Goal: Download file/media

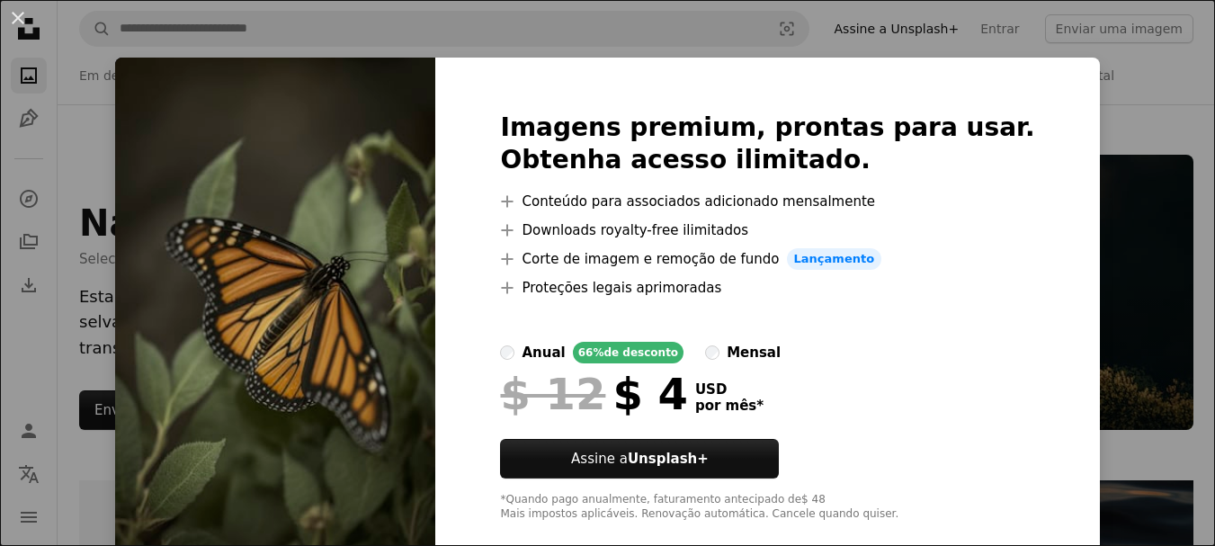
scroll to position [1079, 0]
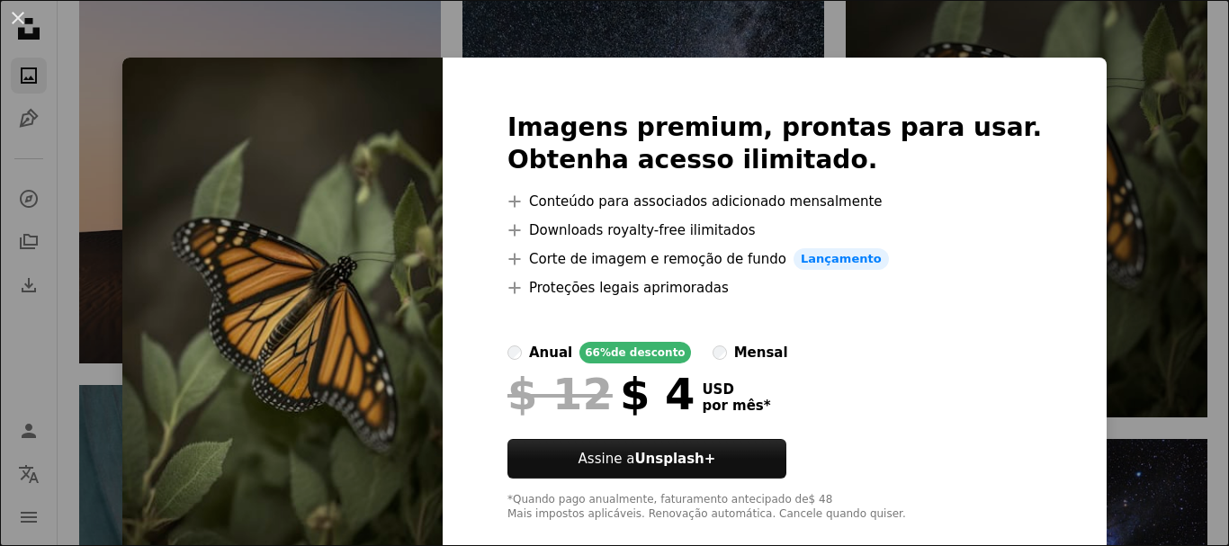
click at [1098, 324] on div "An X shape Imagens premium, prontas para usar. Obtenha acesso ilimitado. A plus…" at bounding box center [614, 273] width 1229 height 546
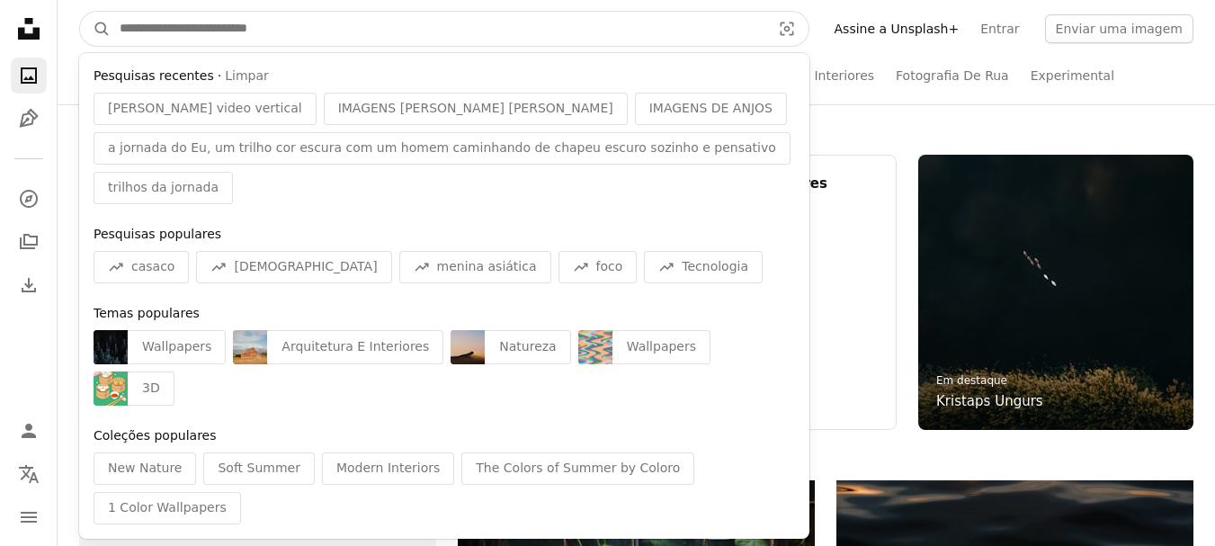
click at [221, 21] on input "Pesquise conteúdo visual em todo o site" at bounding box center [438, 29] width 655 height 34
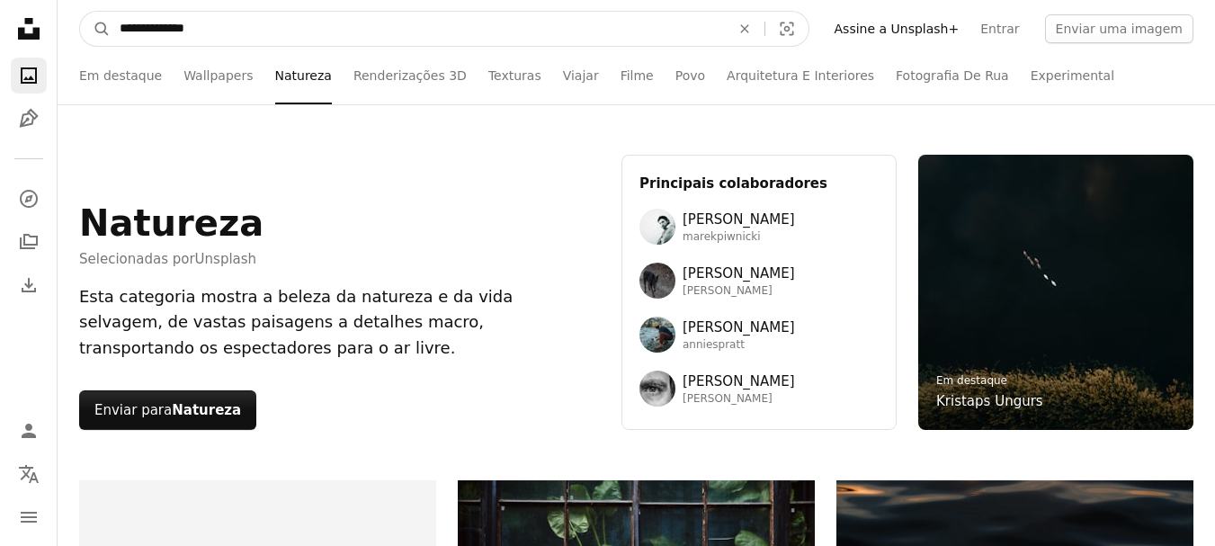
type input "**********"
click at [80, 12] on button "A magnifying glass" at bounding box center [95, 29] width 31 height 34
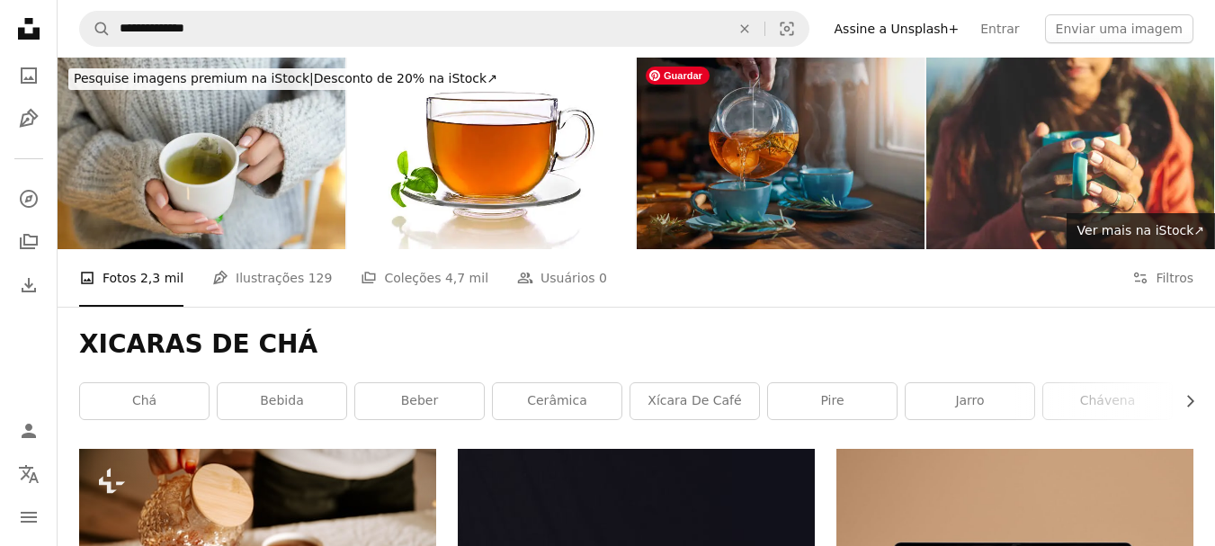
click at [818, 185] on img at bounding box center [781, 154] width 288 height 192
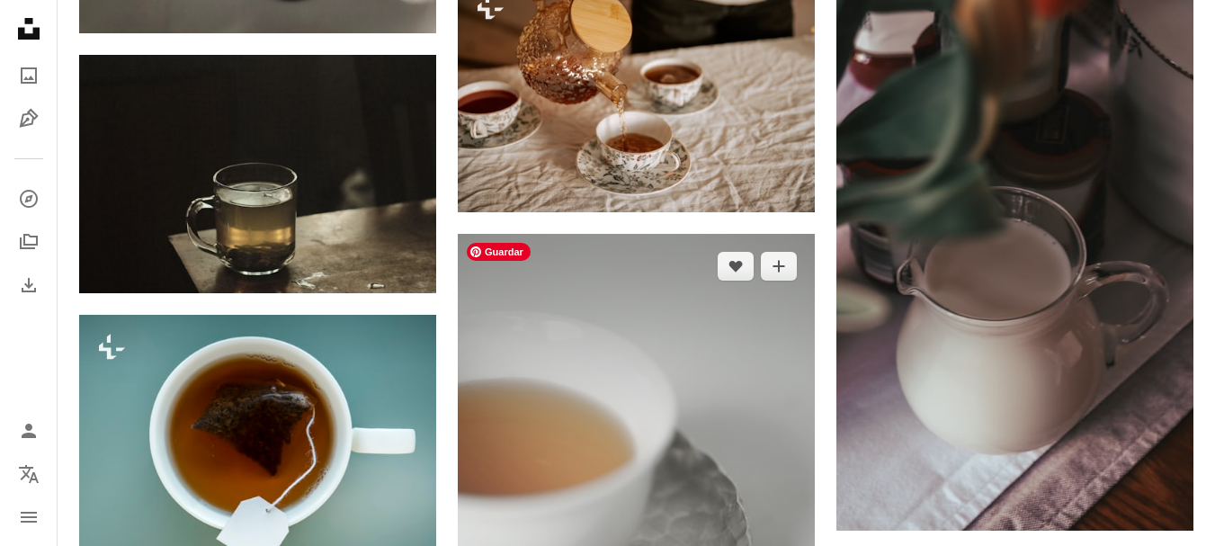
scroll to position [989, 0]
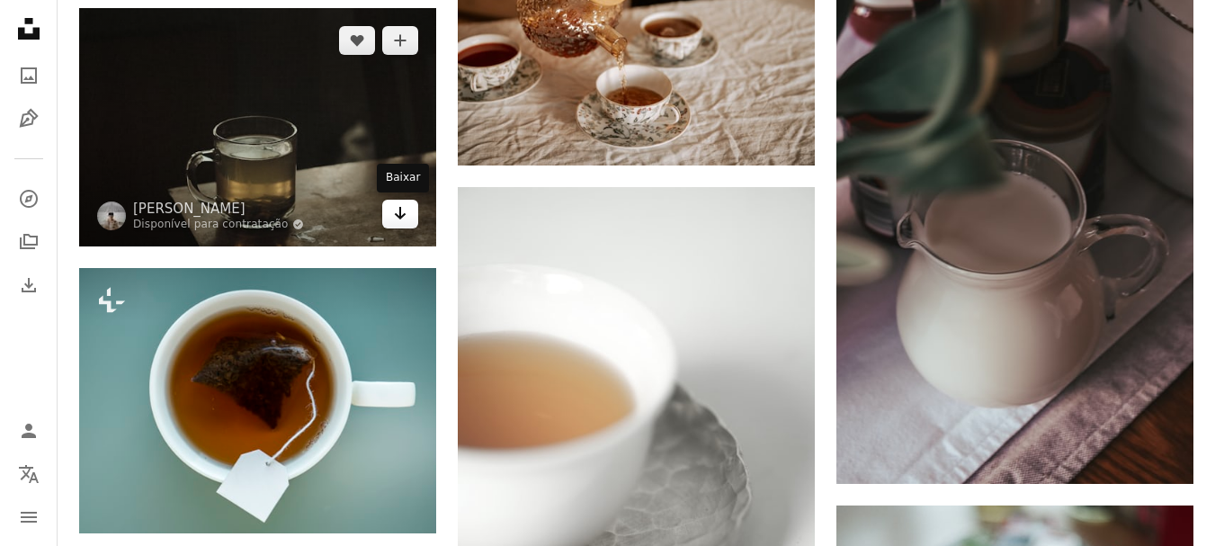
click at [391, 211] on link "Arrow pointing down" at bounding box center [400, 214] width 36 height 29
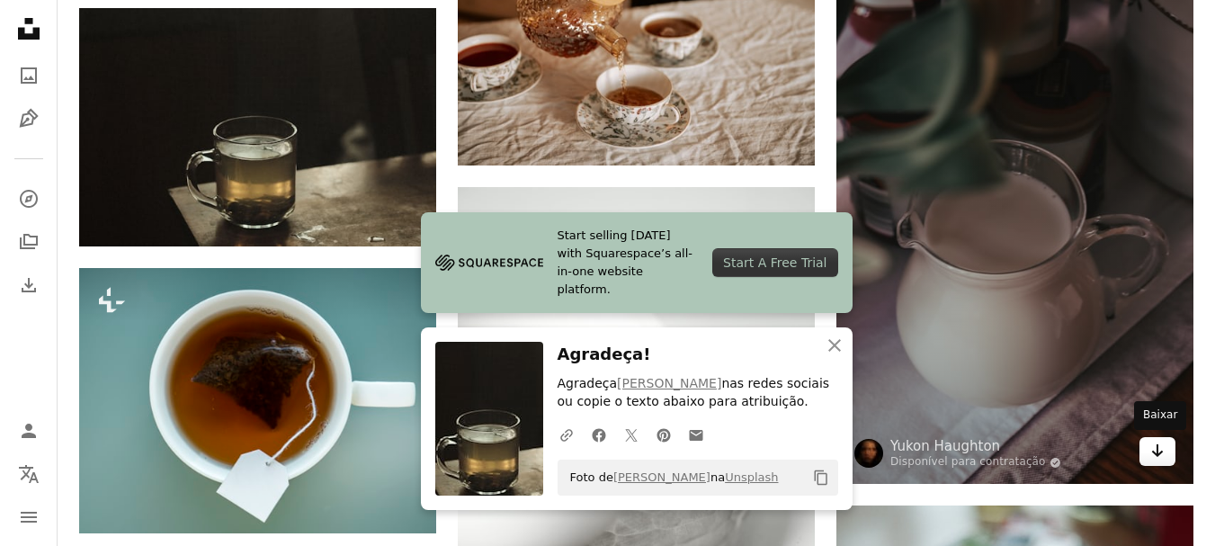
click at [1166, 450] on link "Arrow pointing down" at bounding box center [1158, 451] width 36 height 29
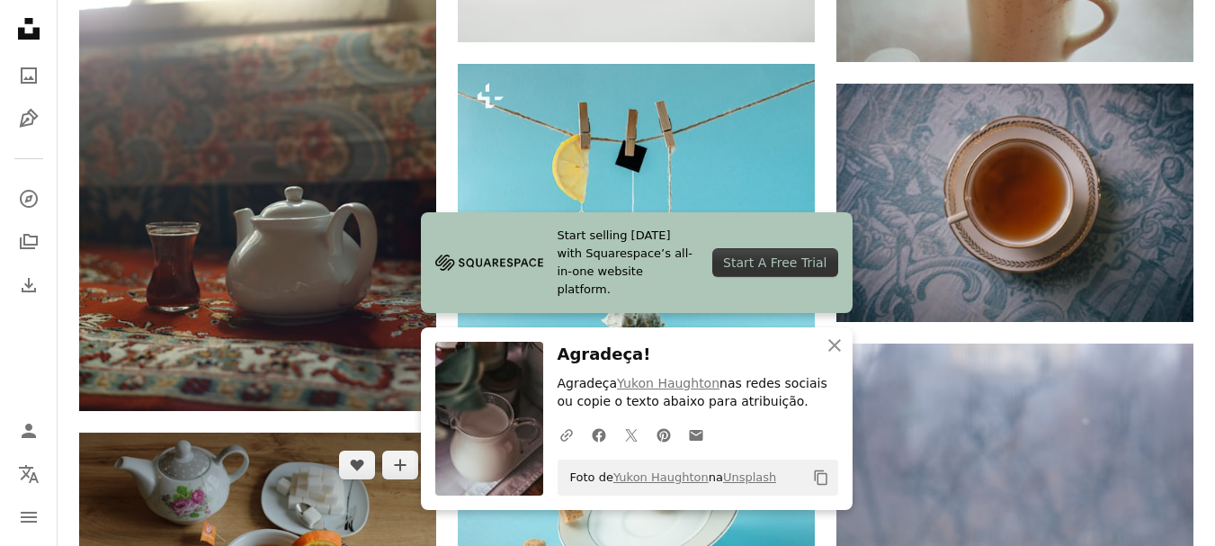
scroll to position [1709, 0]
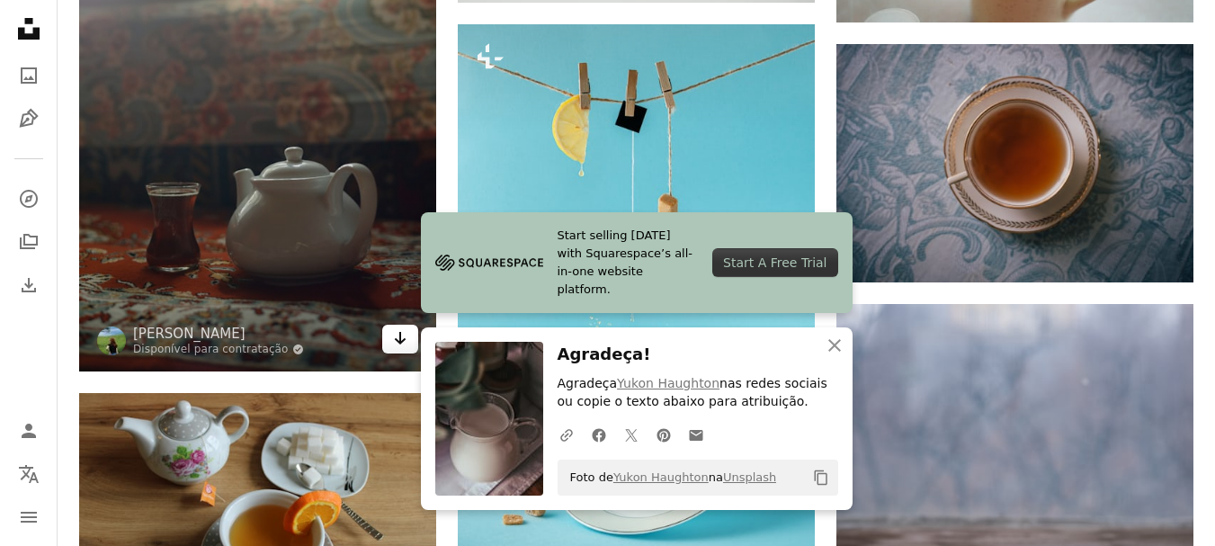
click at [394, 341] on icon "Arrow pointing down" at bounding box center [400, 338] width 14 height 22
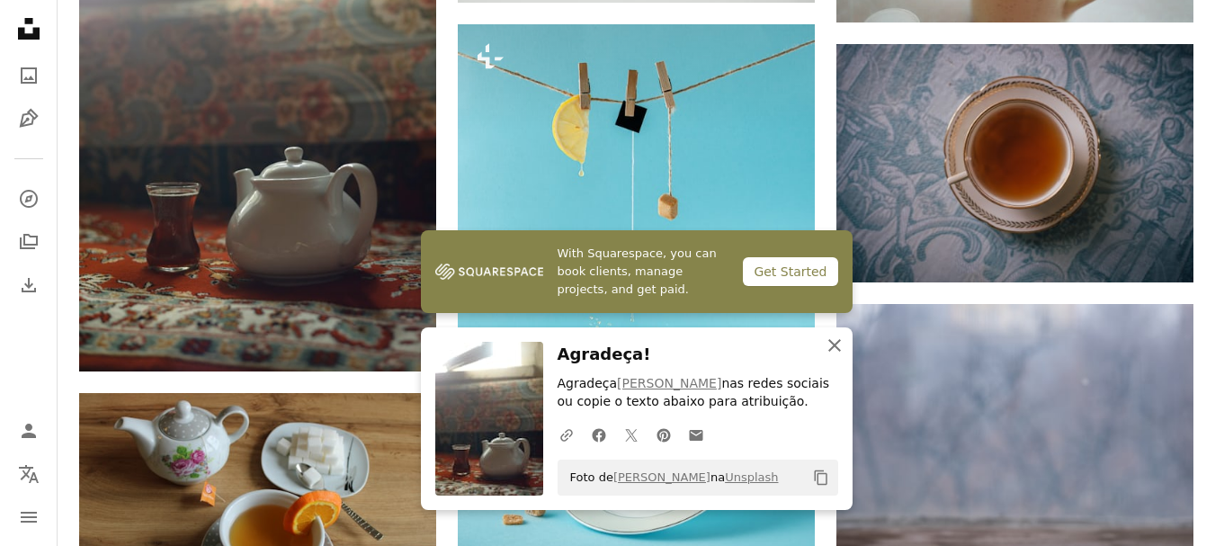
click at [830, 346] on icon "An X shape" at bounding box center [835, 346] width 22 height 22
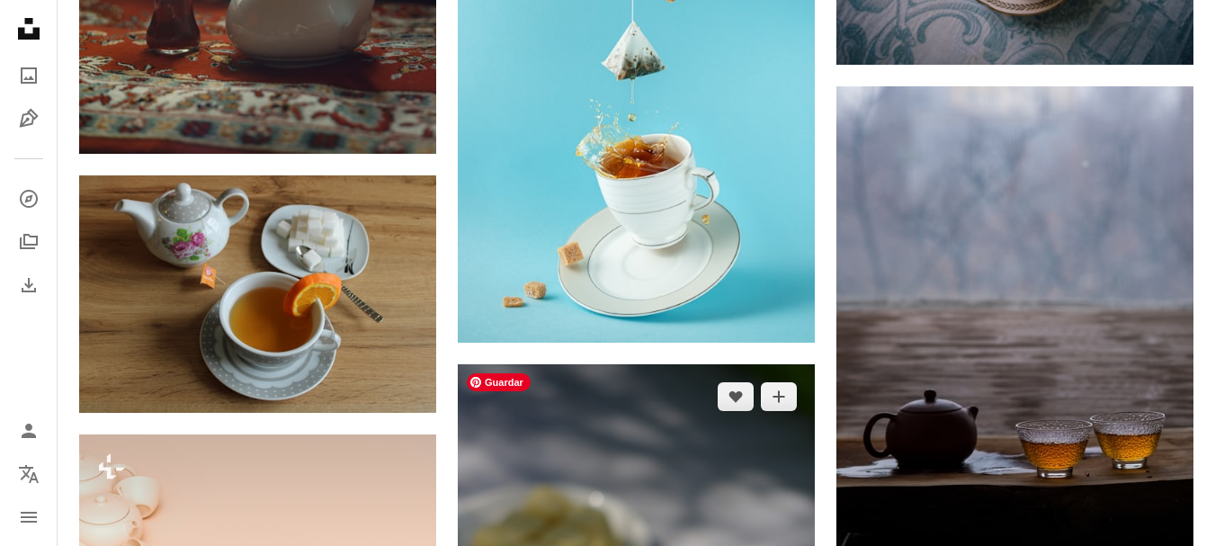
scroll to position [1979, 0]
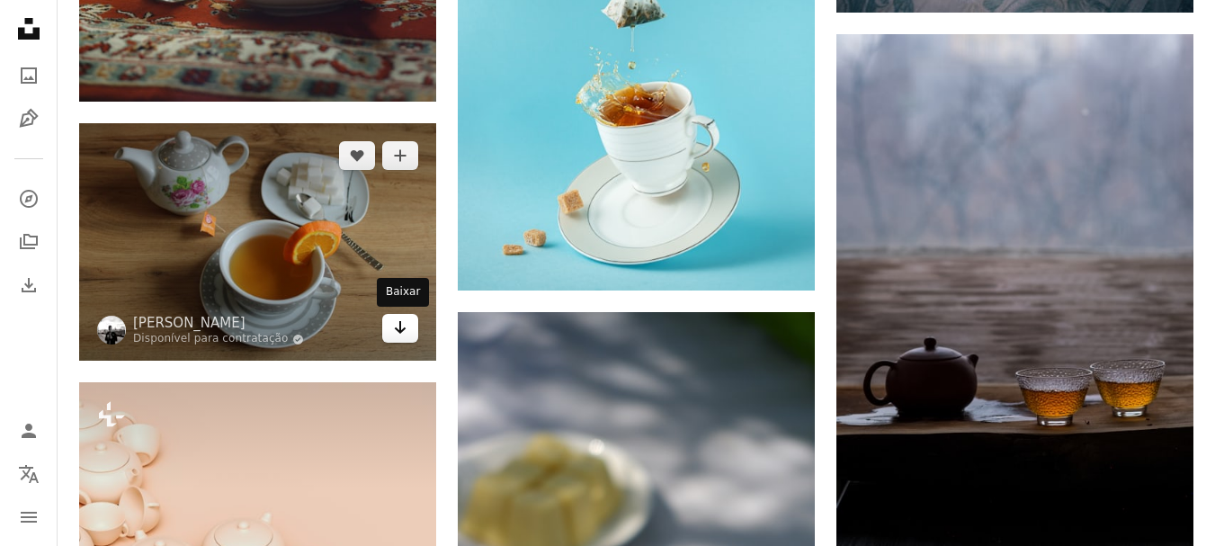
click at [391, 327] on link "Arrow pointing down" at bounding box center [400, 328] width 36 height 29
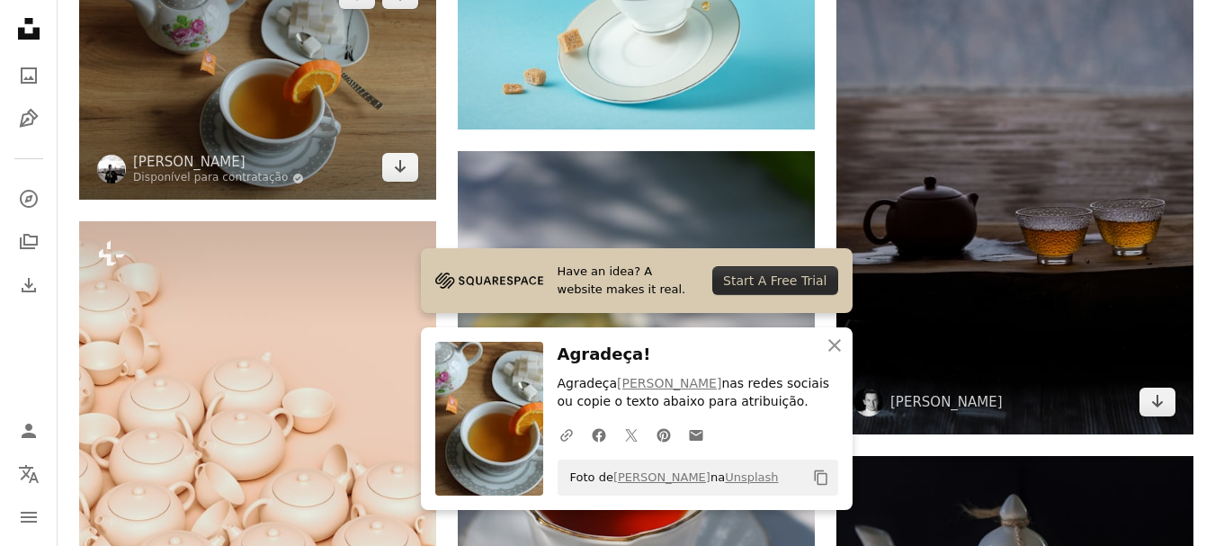
scroll to position [2159, 0]
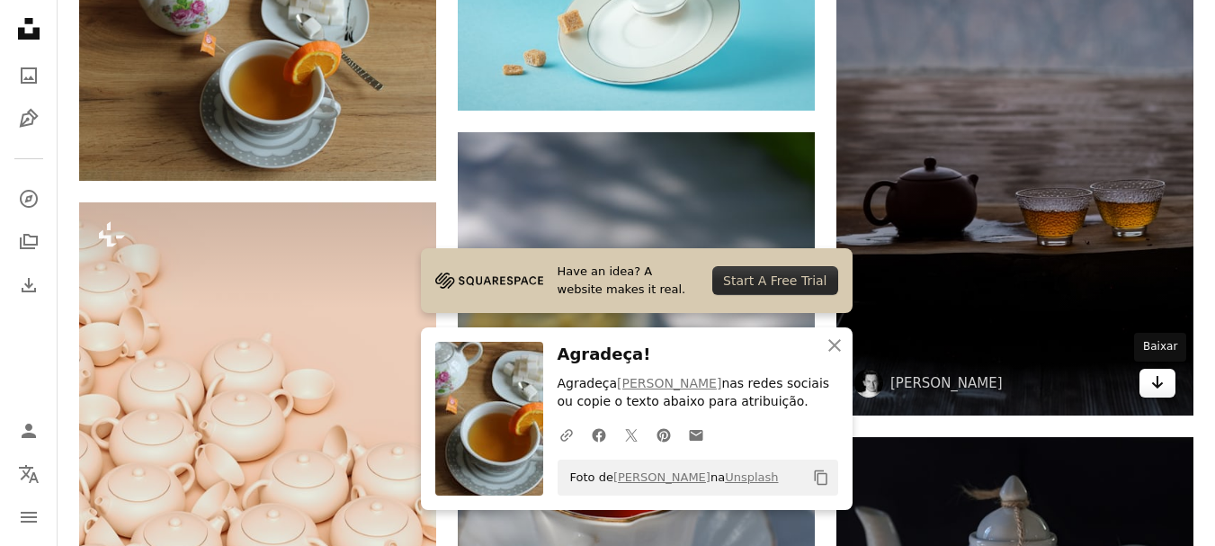
click at [1155, 386] on icon "Arrow pointing down" at bounding box center [1157, 383] width 14 height 22
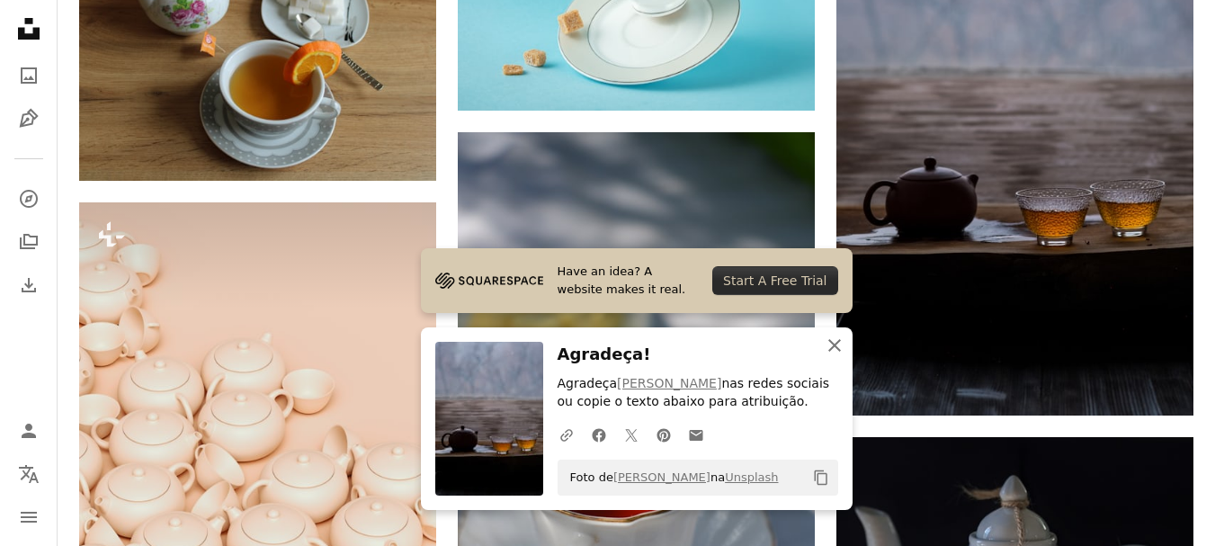
click at [828, 343] on icon "An X shape" at bounding box center [835, 346] width 22 height 22
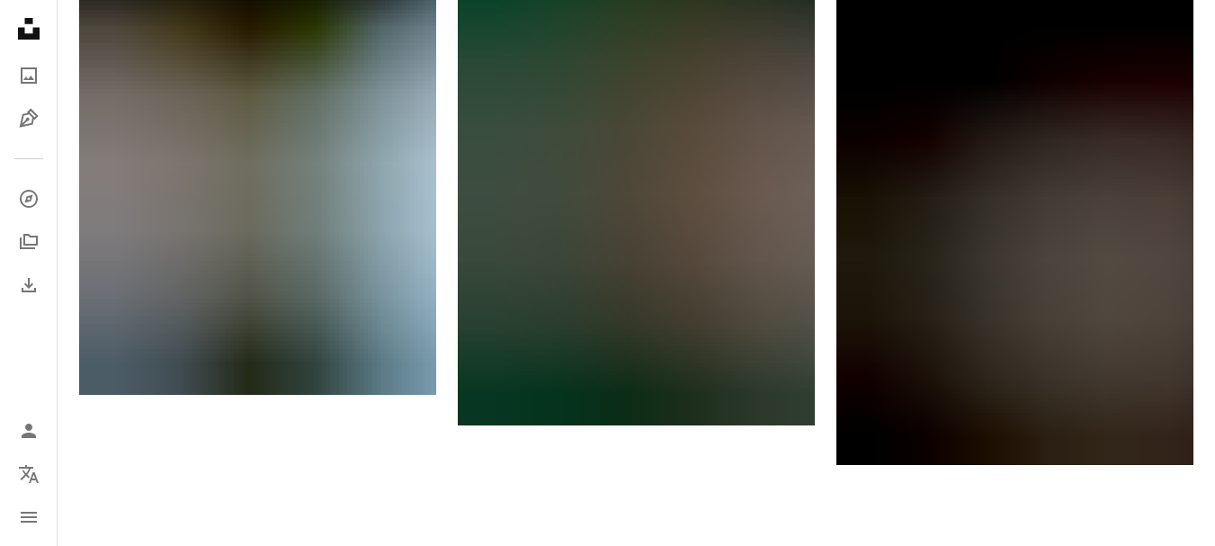
scroll to position [3058, 0]
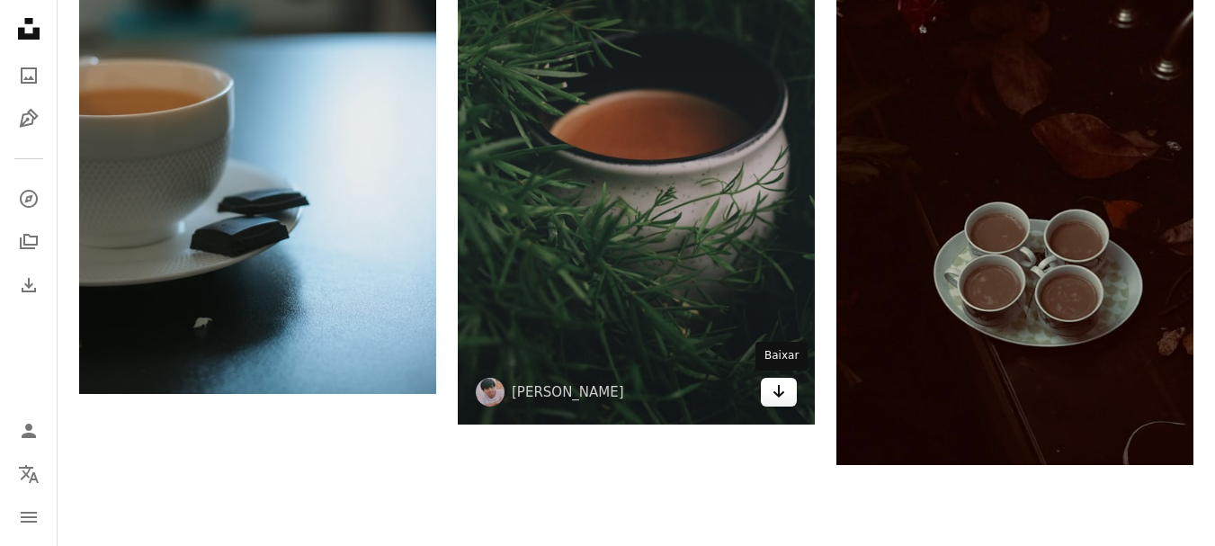
click at [780, 394] on icon "Baixar" at bounding box center [780, 391] width 12 height 13
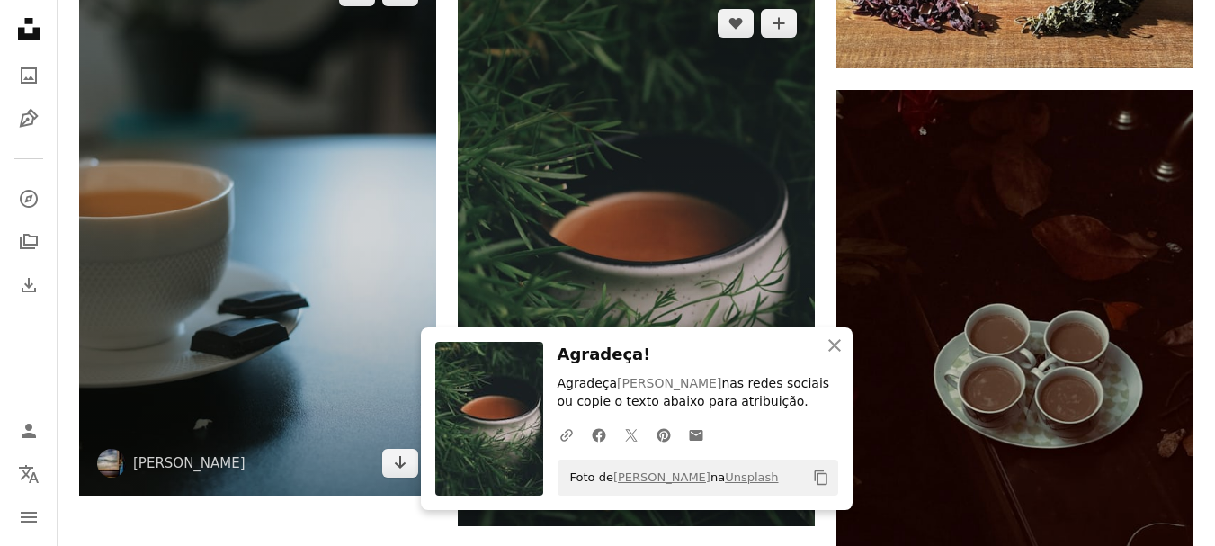
scroll to position [2968, 0]
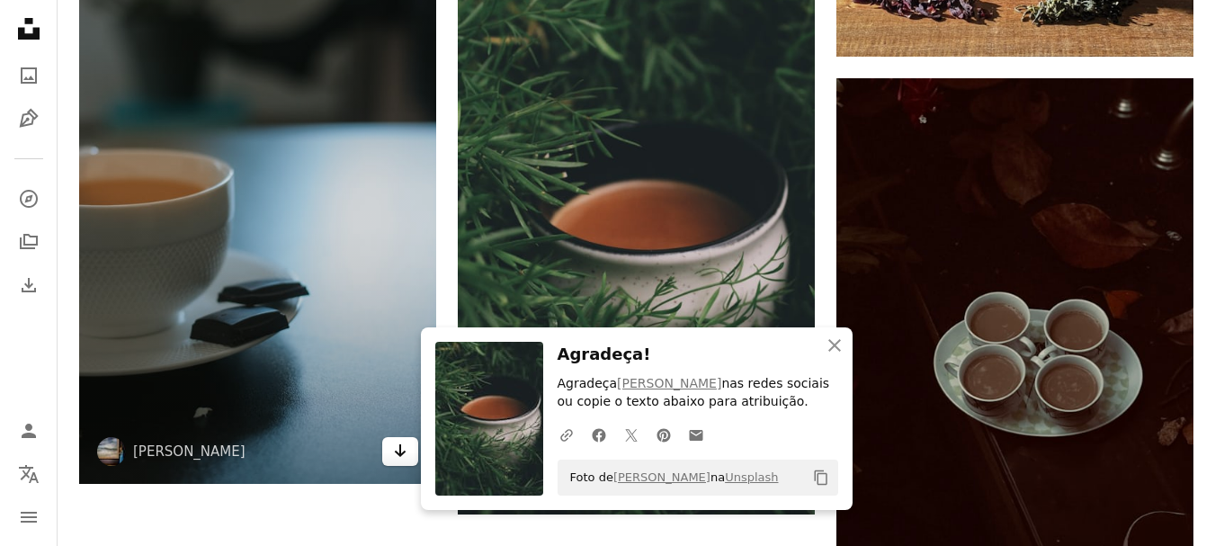
click at [396, 444] on icon "Arrow pointing down" at bounding box center [400, 451] width 14 height 22
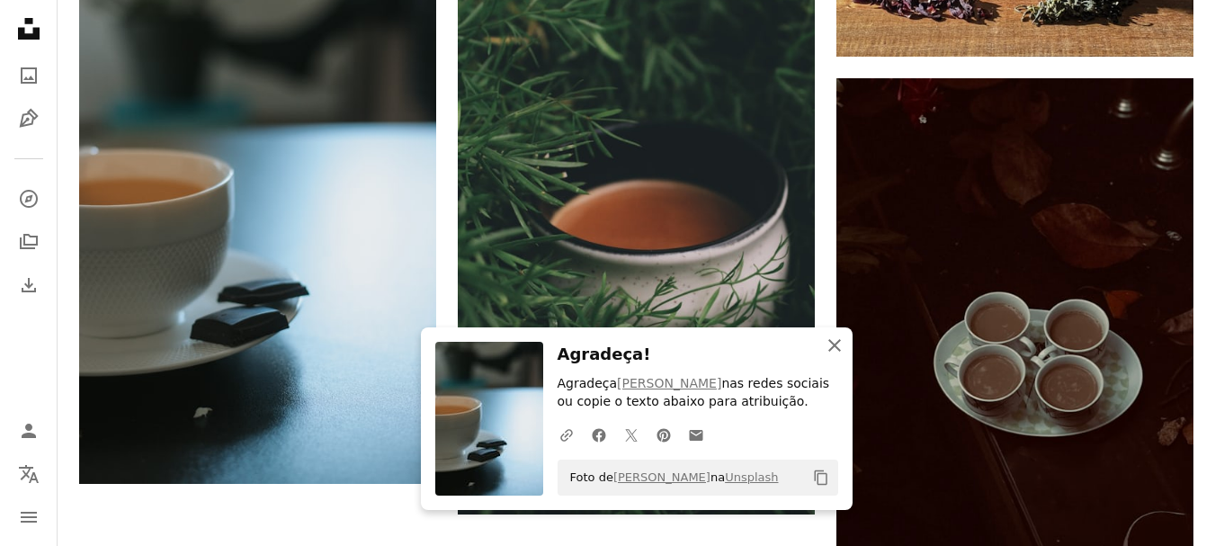
click at [839, 353] on icon "An X shape" at bounding box center [835, 346] width 22 height 22
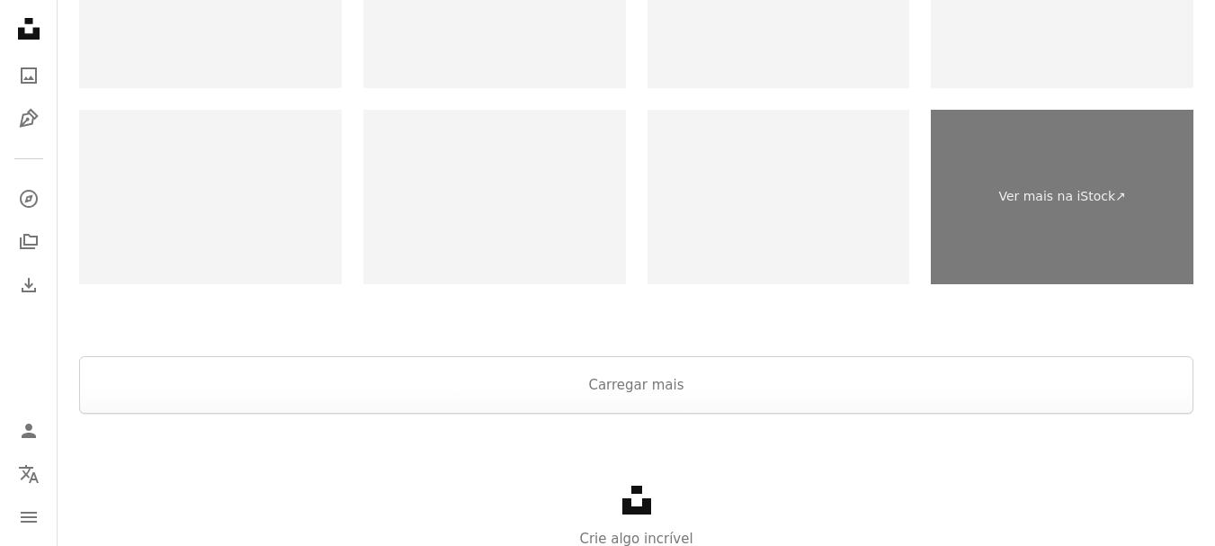
scroll to position [3815, 0]
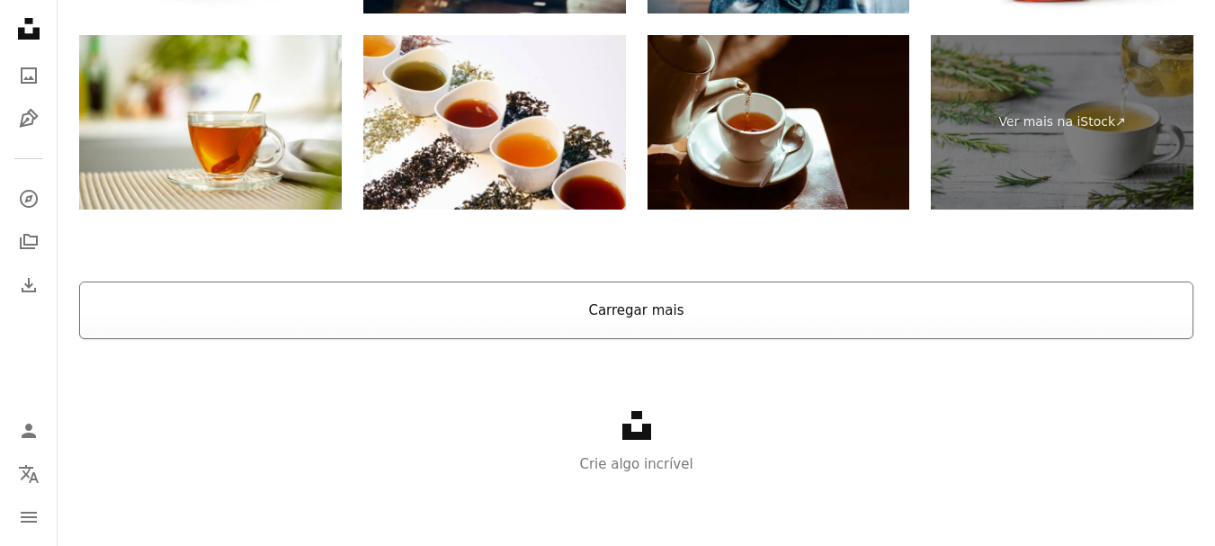
click at [631, 317] on button "Carregar mais" at bounding box center [636, 311] width 1115 height 58
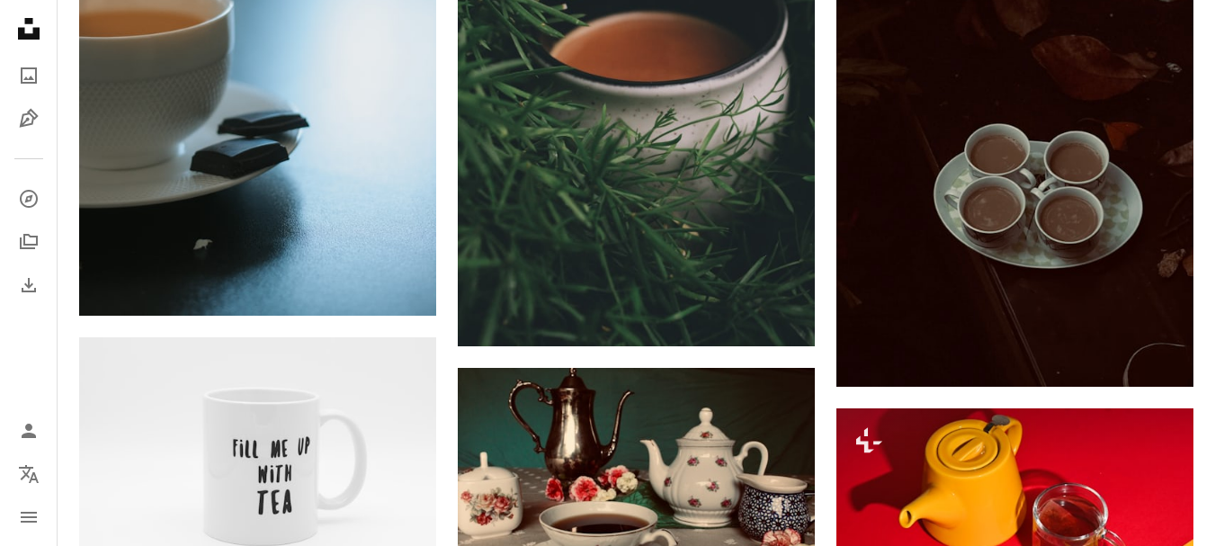
scroll to position [2971, 0]
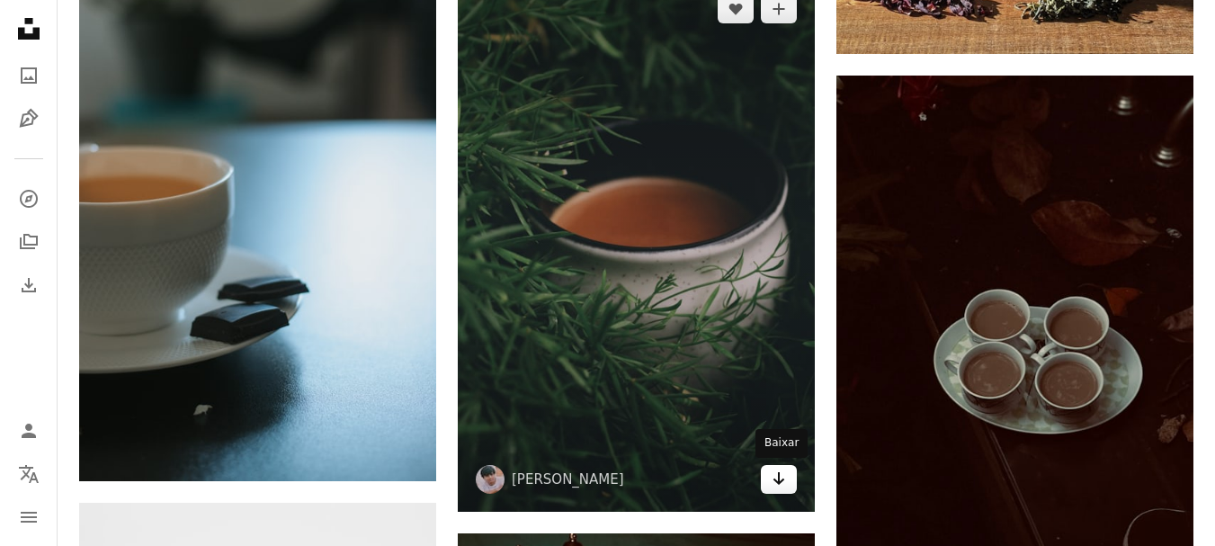
click at [777, 473] on icon "Arrow pointing down" at bounding box center [779, 479] width 14 height 22
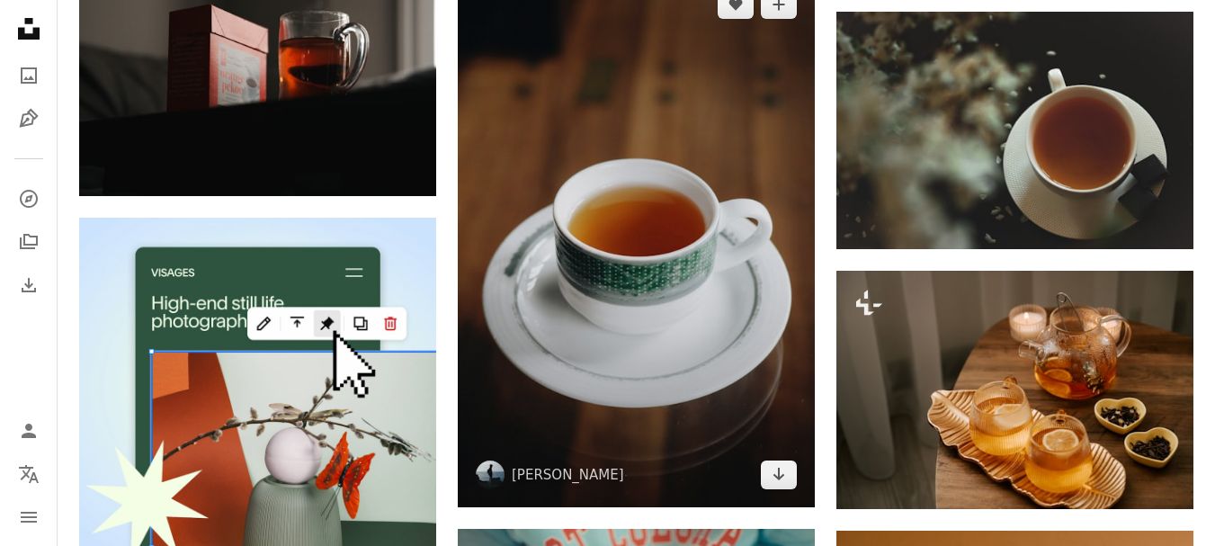
scroll to position [3871, 0]
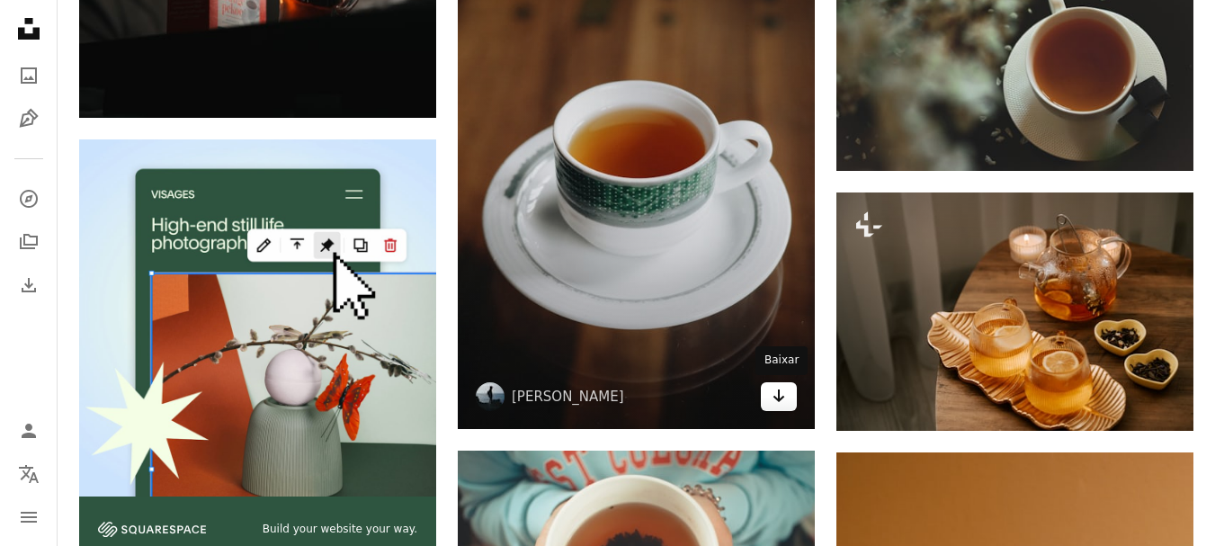
click at [777, 402] on icon "Arrow pointing down" at bounding box center [779, 396] width 14 height 22
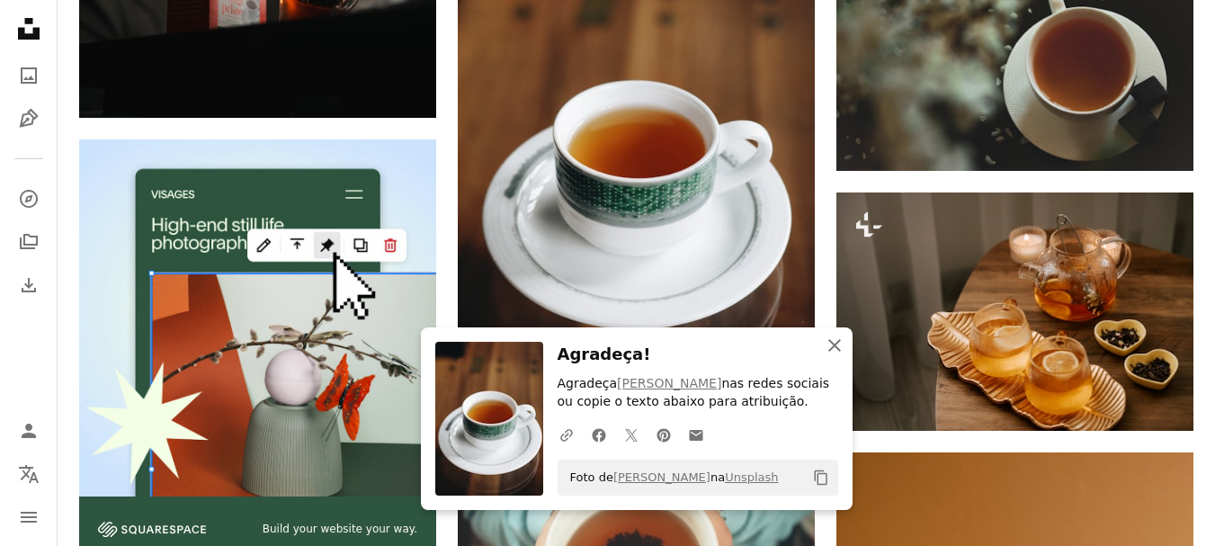
click at [829, 345] on icon "An X shape" at bounding box center [835, 346] width 22 height 22
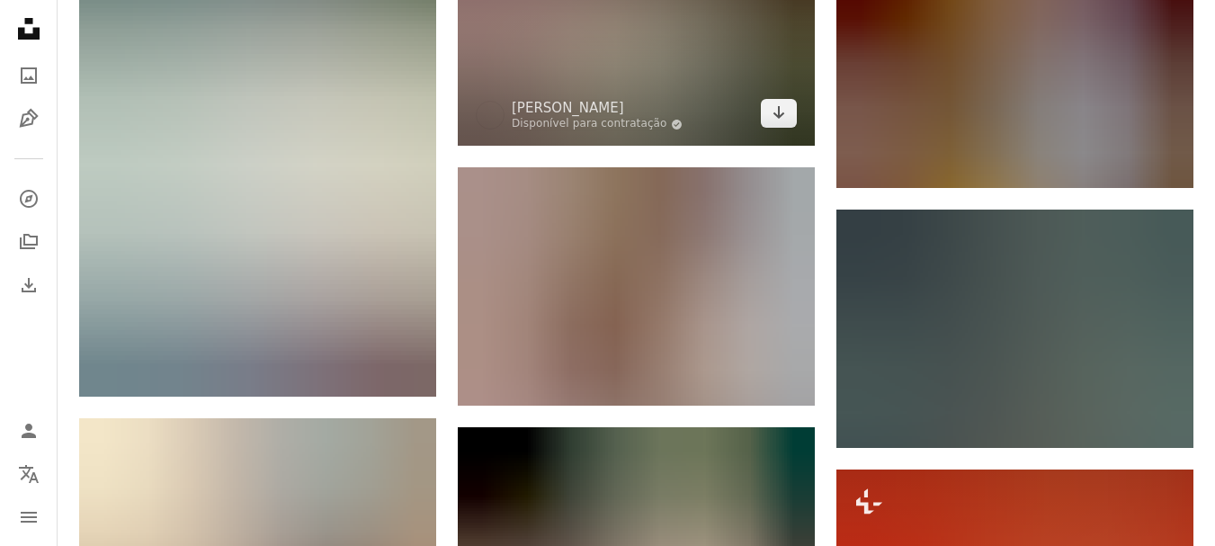
scroll to position [4950, 0]
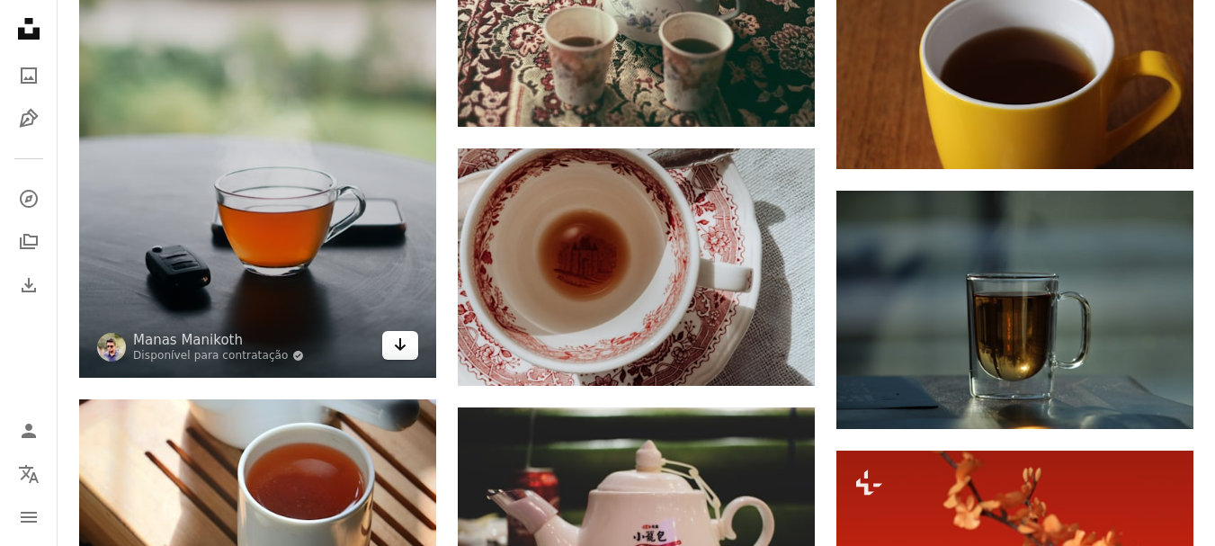
click at [399, 344] on icon "Baixar" at bounding box center [401, 344] width 12 height 13
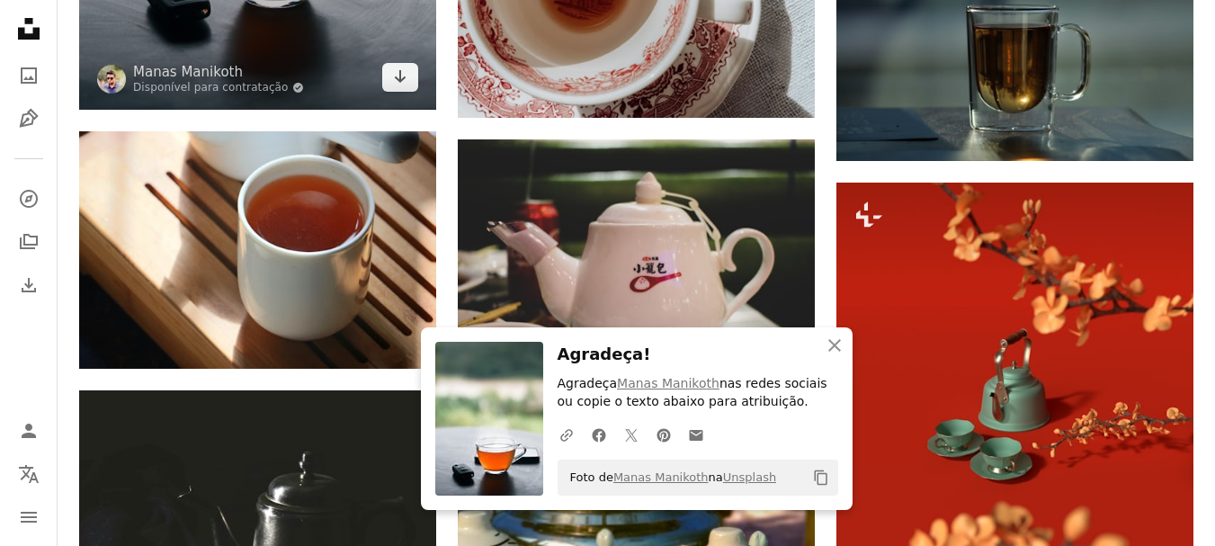
scroll to position [5220, 0]
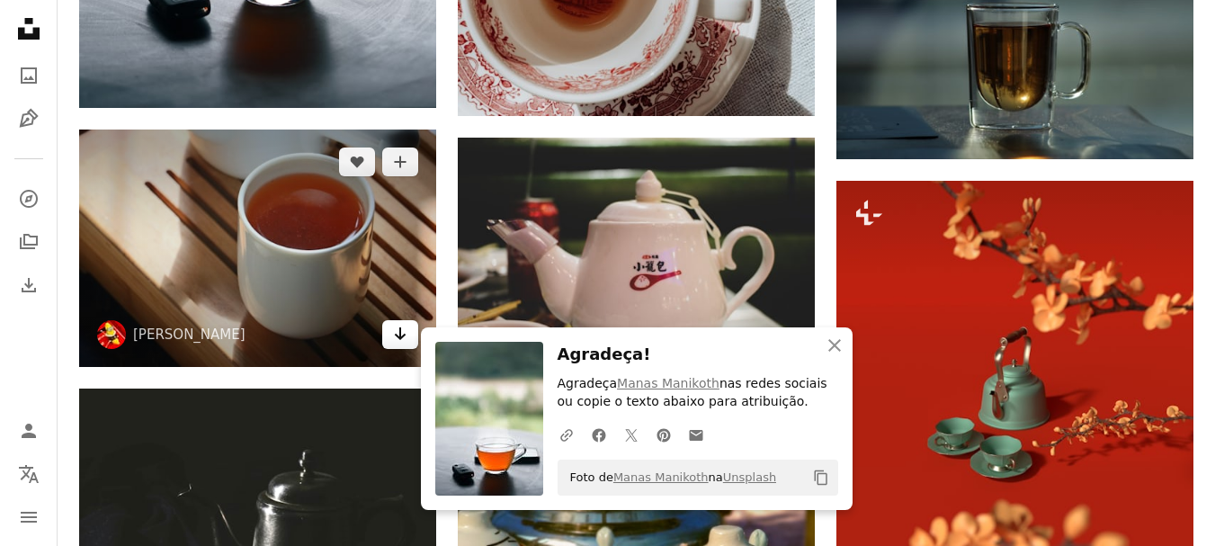
click at [396, 335] on icon "Baixar" at bounding box center [401, 333] width 12 height 13
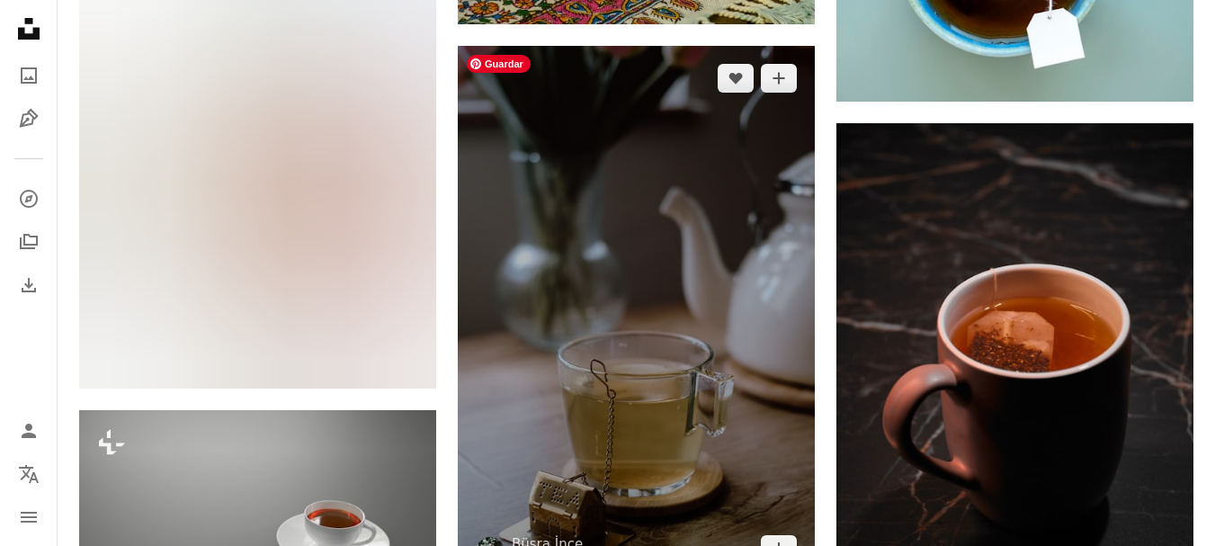
scroll to position [6209, 0]
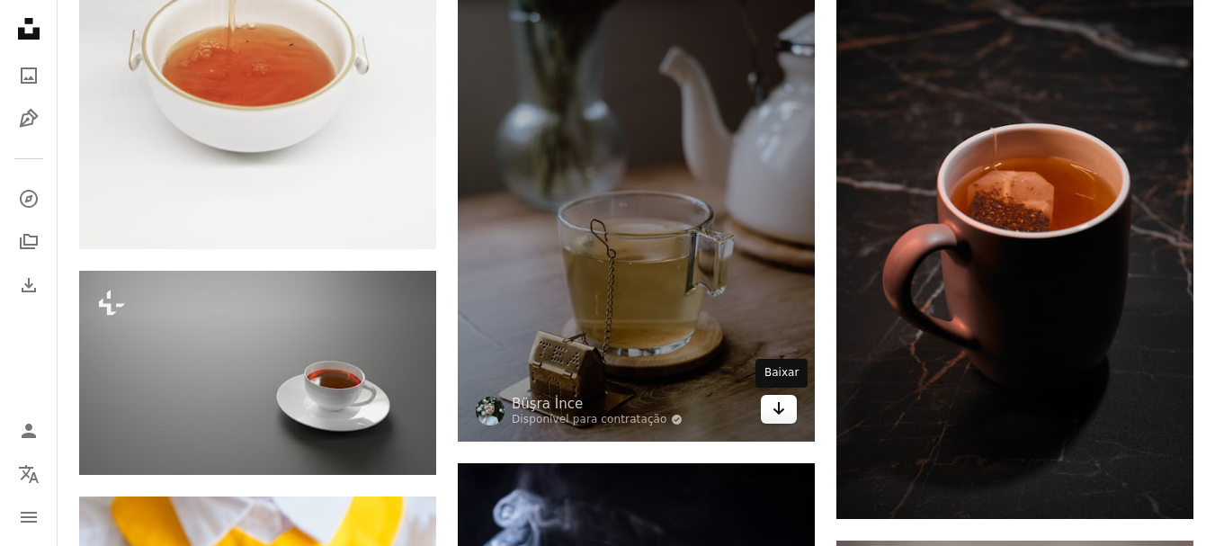
click at [777, 414] on icon "Arrow pointing down" at bounding box center [779, 409] width 14 height 22
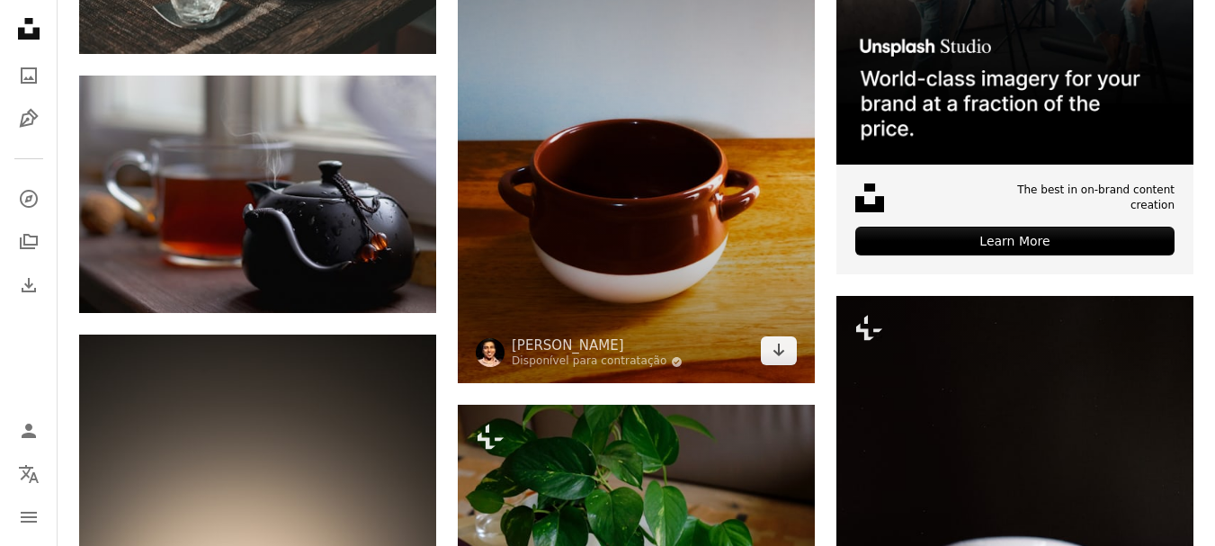
scroll to position [8278, 0]
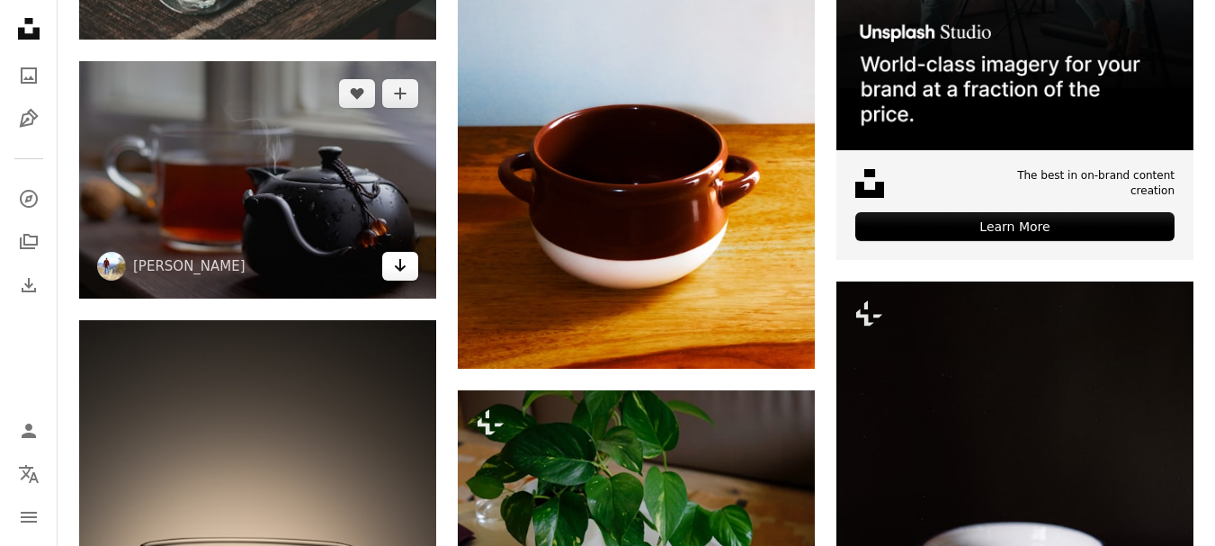
click at [400, 268] on icon "Baixar" at bounding box center [401, 265] width 12 height 13
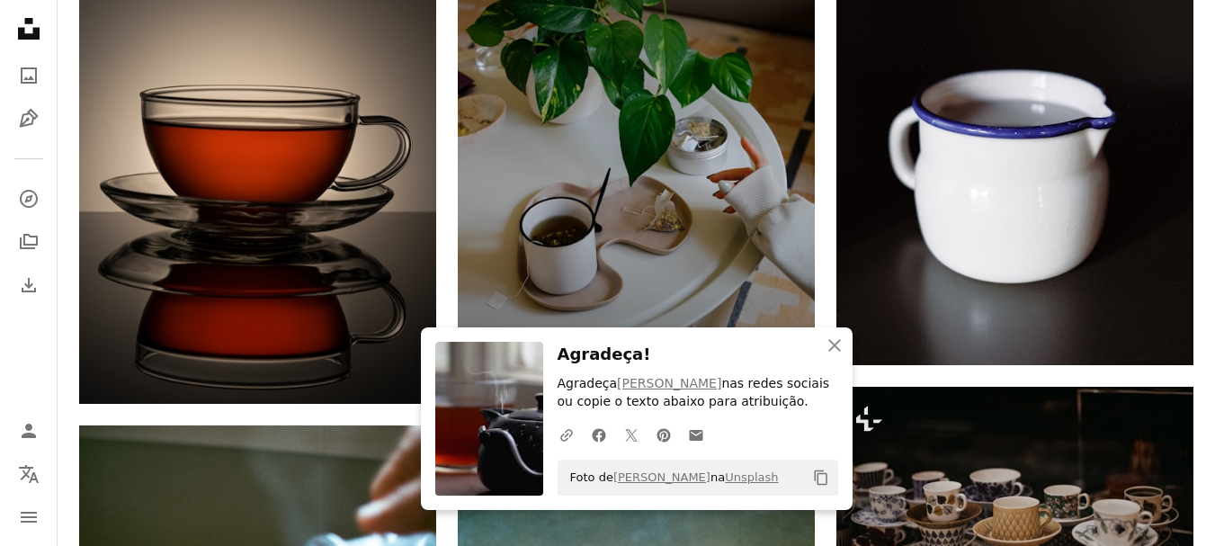
scroll to position [8818, 0]
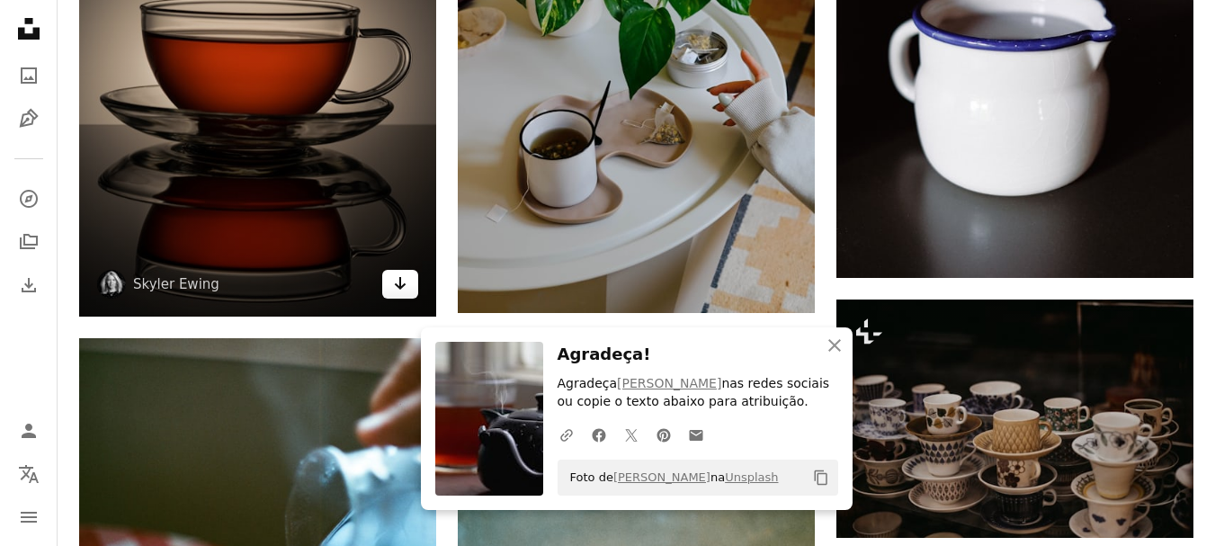
click at [400, 285] on icon "Baixar" at bounding box center [401, 283] width 12 height 13
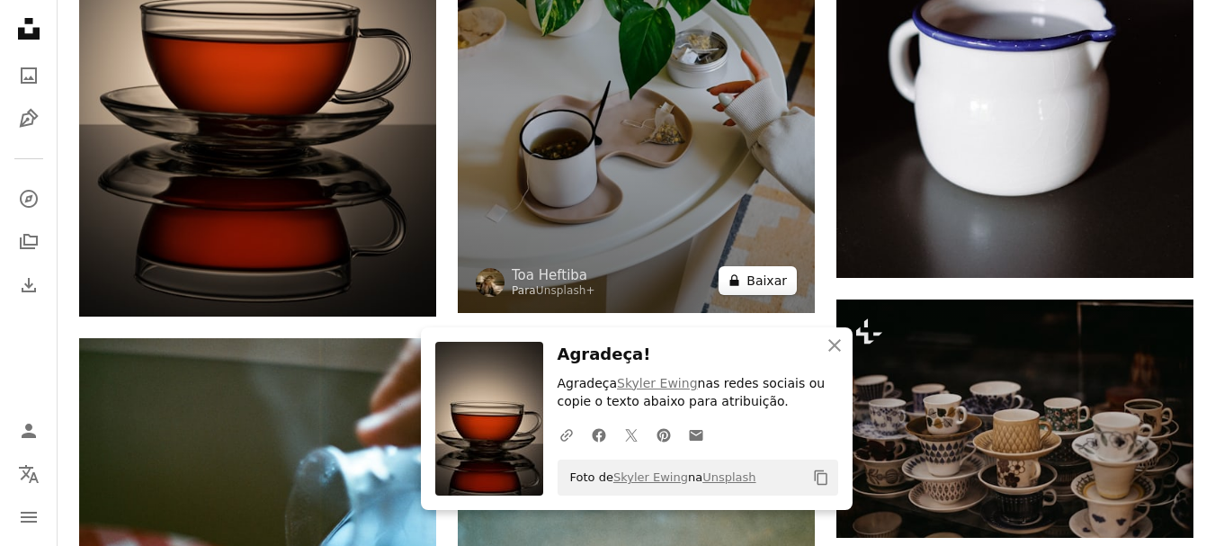
click at [751, 284] on button "A lock Baixar" at bounding box center [758, 280] width 78 height 29
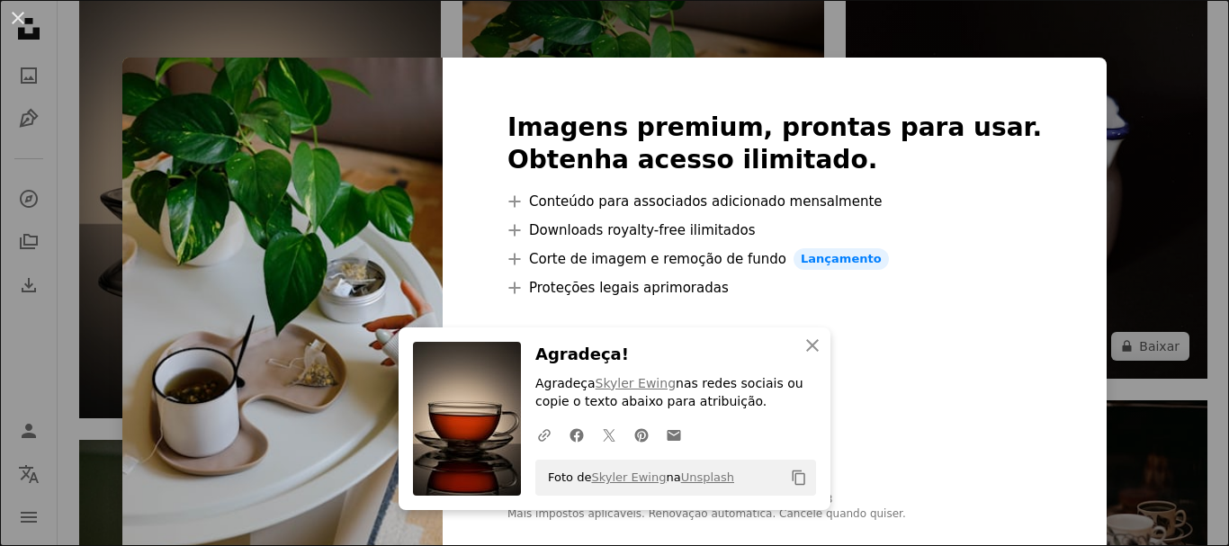
drag, startPoint x: 1053, startPoint y: 87, endPoint x: 1055, endPoint y: 99, distance: 11.8
click at [1054, 89] on div "An X shape An X shape Fechar Agradeça! Agradeça [PERSON_NAME] nas redes sociais…" at bounding box center [614, 273] width 1229 height 546
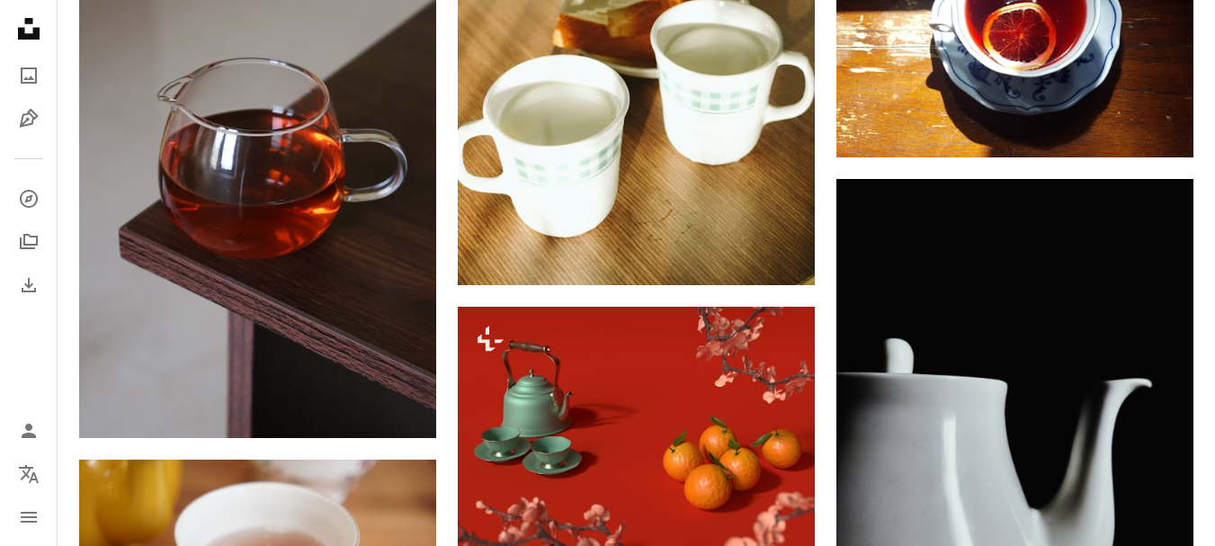
scroll to position [10617, 0]
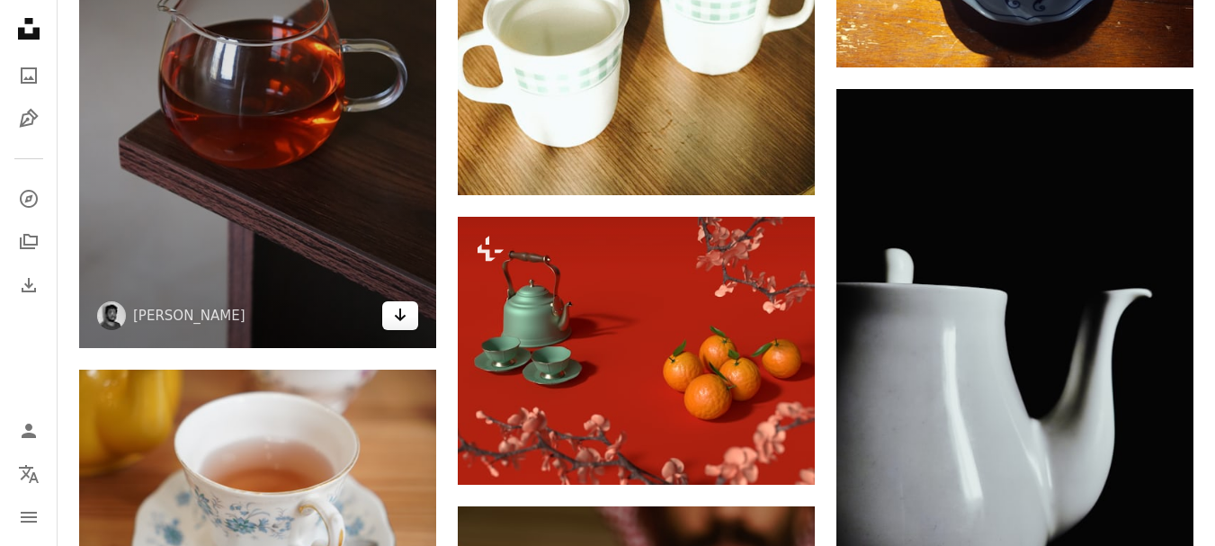
click at [395, 326] on link "Arrow pointing down" at bounding box center [400, 315] width 36 height 29
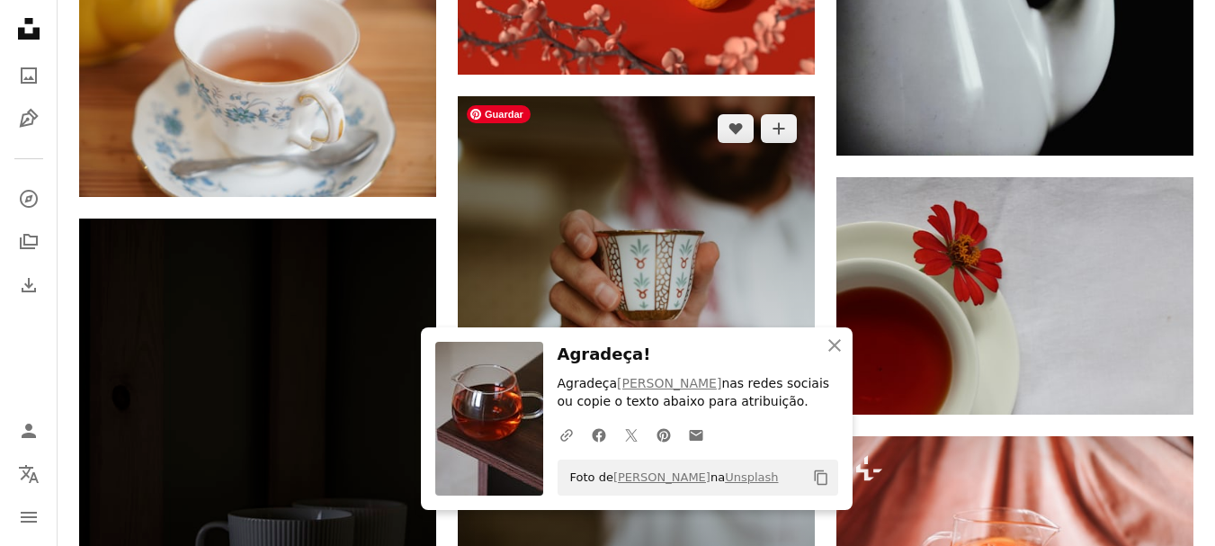
scroll to position [11067, 0]
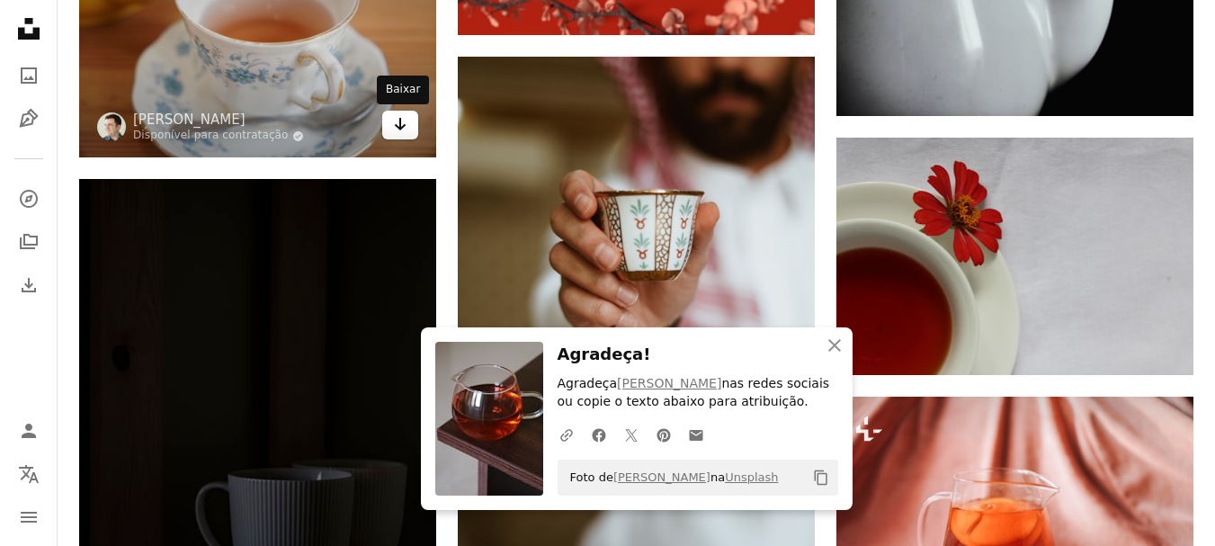
click at [399, 133] on icon "Arrow pointing down" at bounding box center [400, 124] width 14 height 22
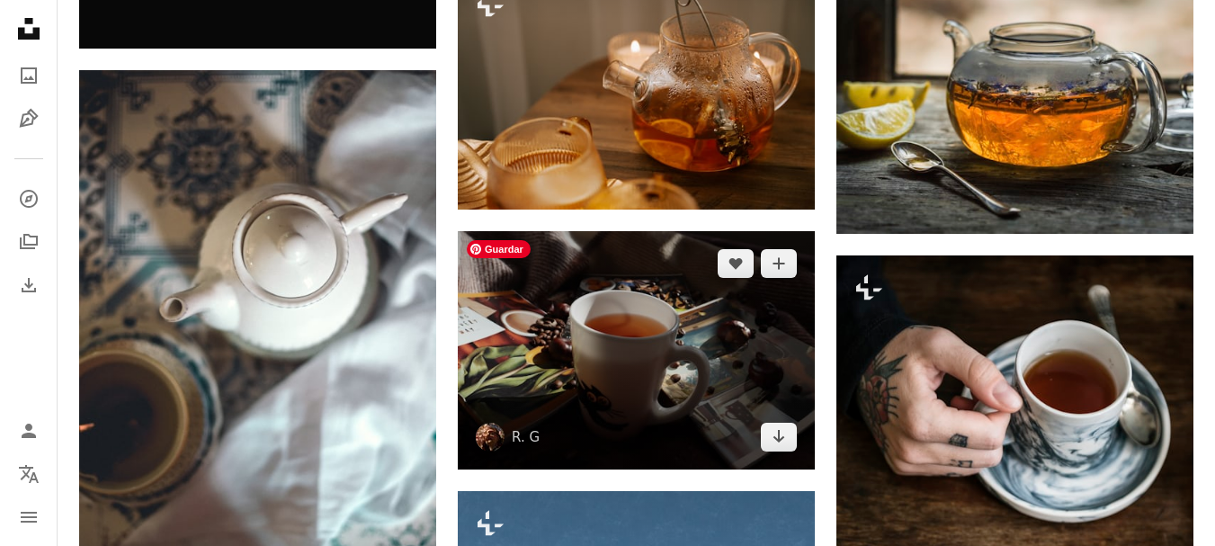
scroll to position [13406, 0]
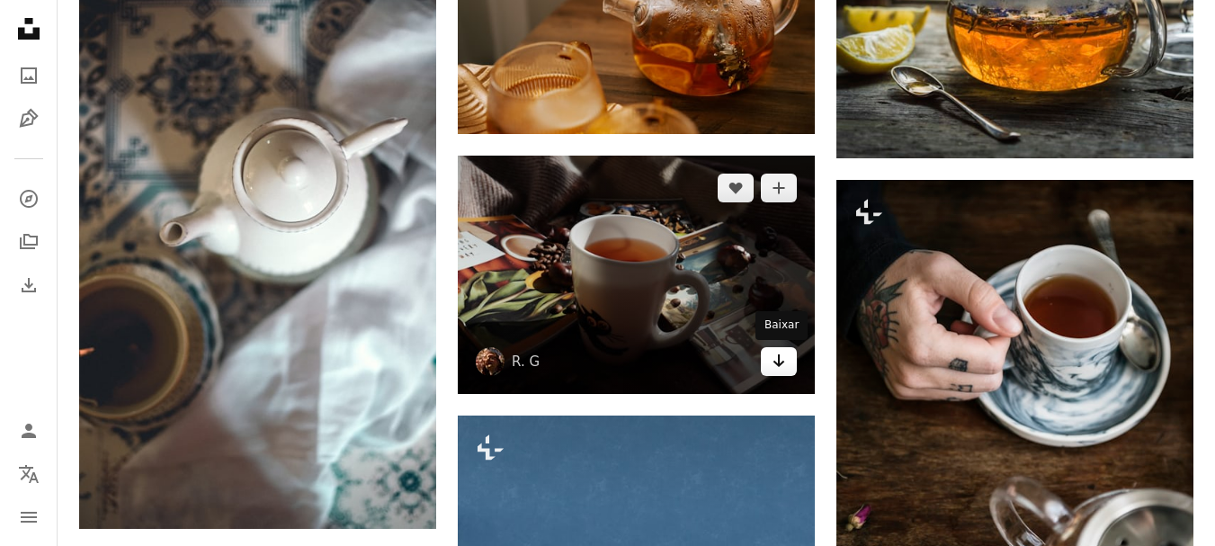
click at [783, 366] on icon "Arrow pointing down" at bounding box center [779, 361] width 14 height 22
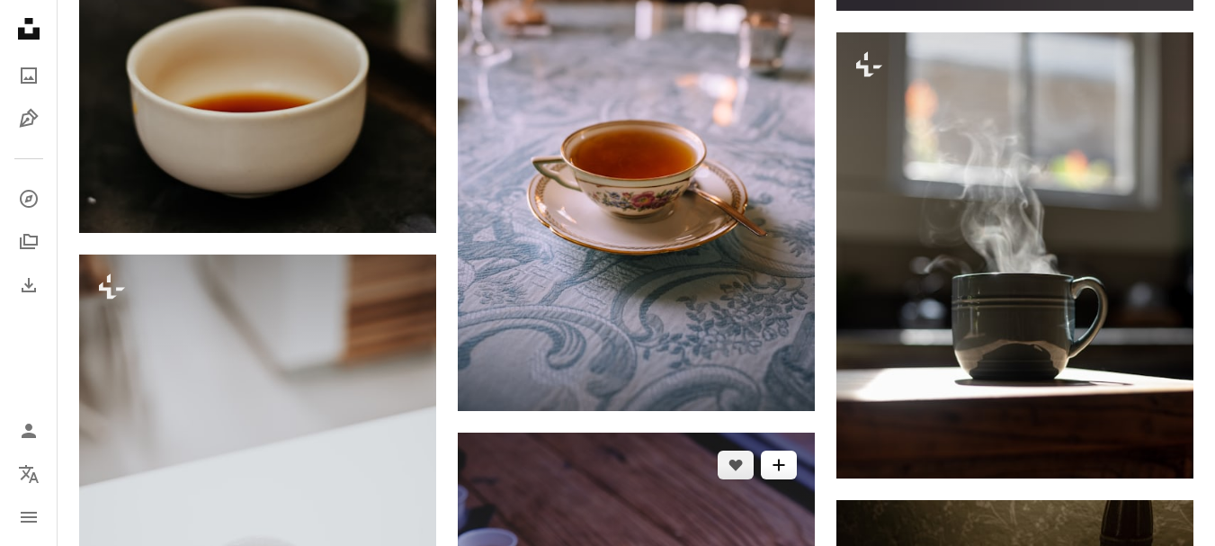
scroll to position [17004, 0]
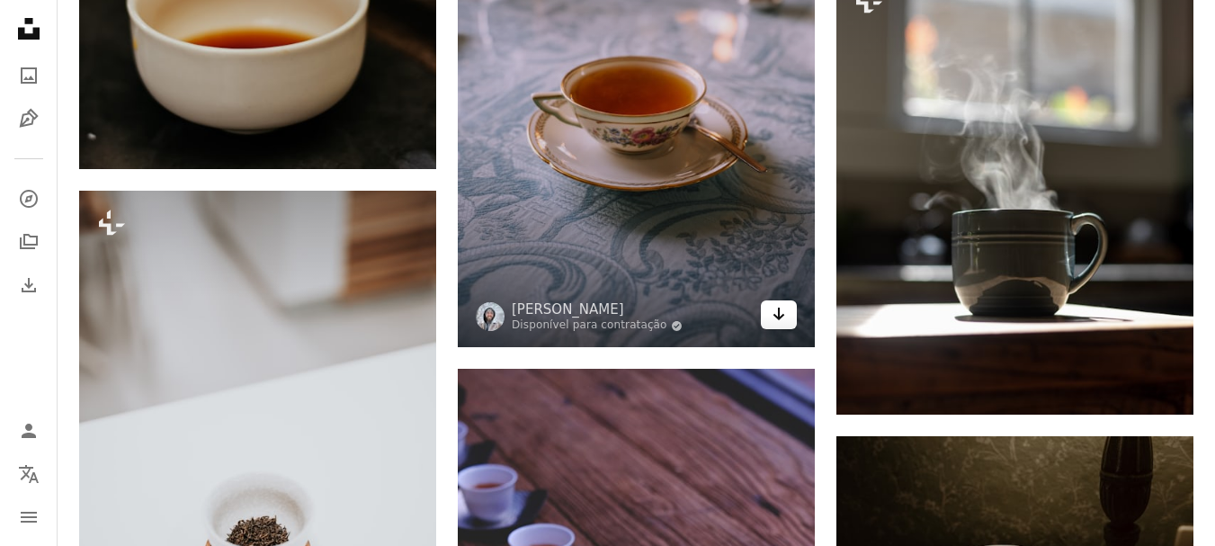
click at [780, 323] on icon "Arrow pointing down" at bounding box center [779, 314] width 14 height 22
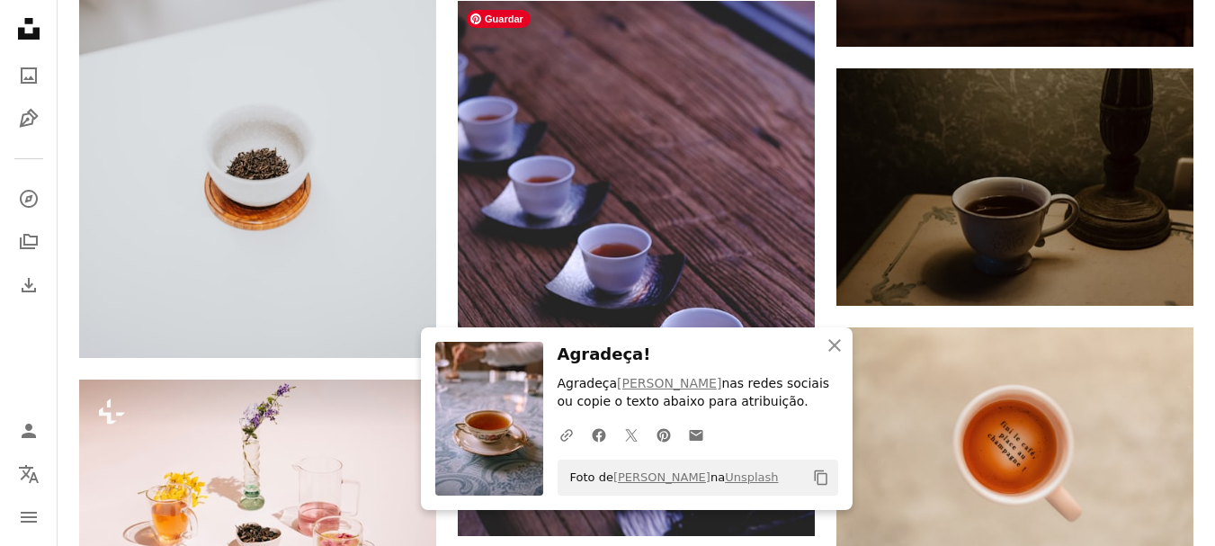
scroll to position [17543, 0]
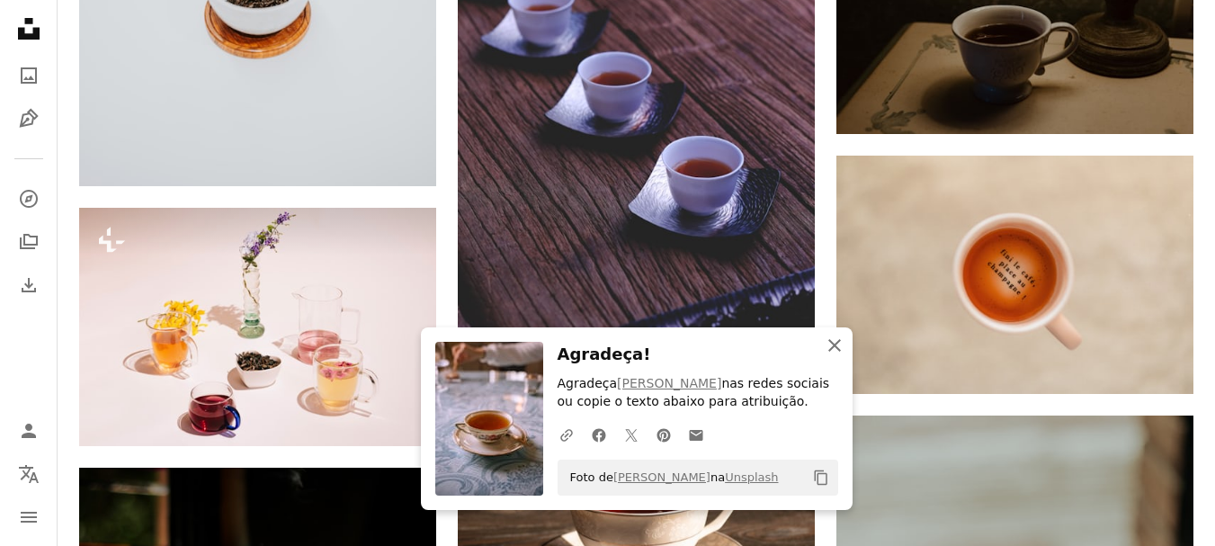
click at [831, 346] on icon "An X shape" at bounding box center [835, 346] width 22 height 22
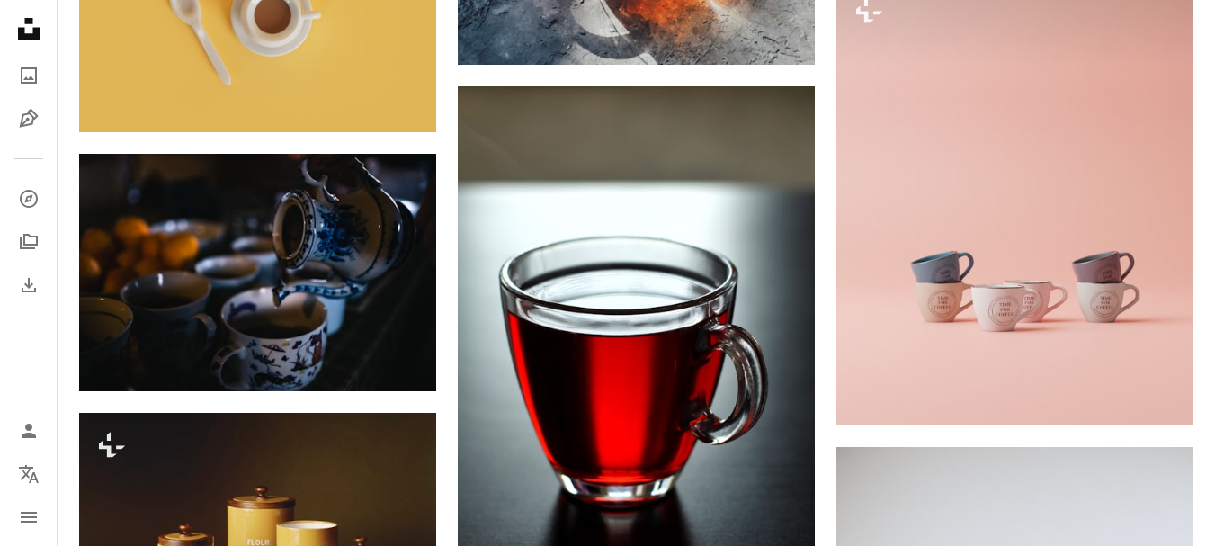
scroll to position [19253, 0]
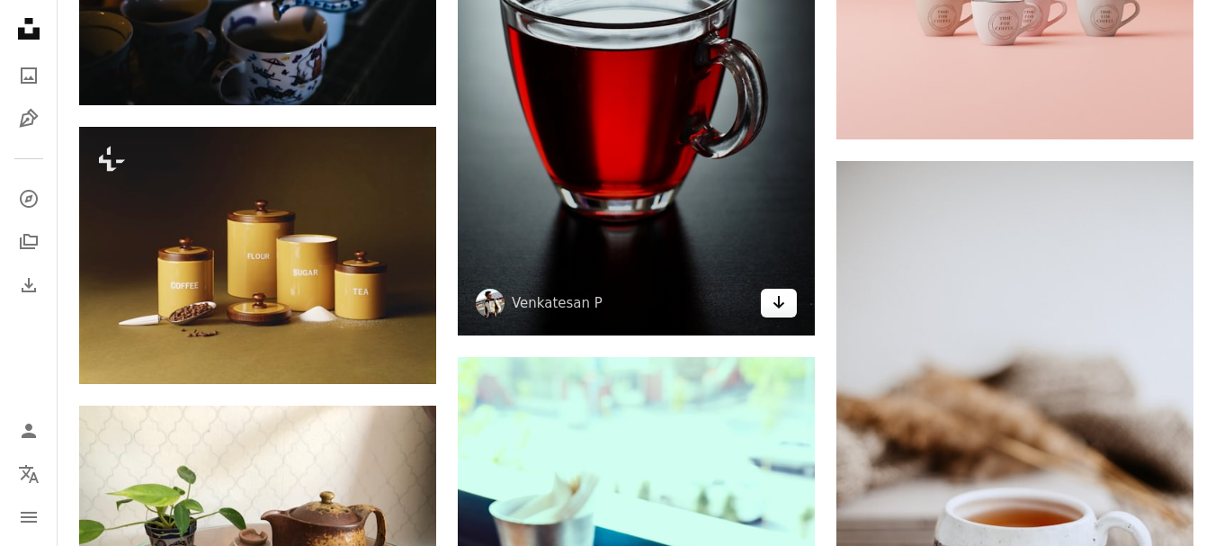
click at [767, 306] on link "Arrow pointing down" at bounding box center [779, 303] width 36 height 29
